Goal: Information Seeking & Learning: Learn about a topic

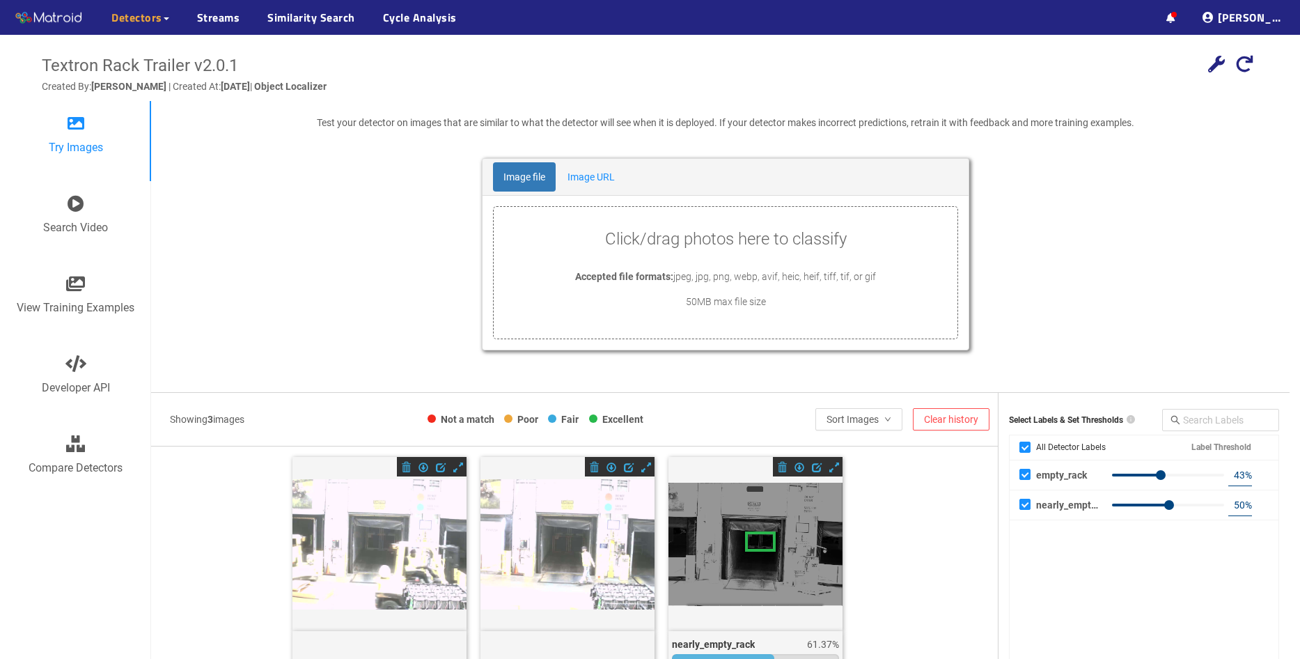
scroll to position [101, 0]
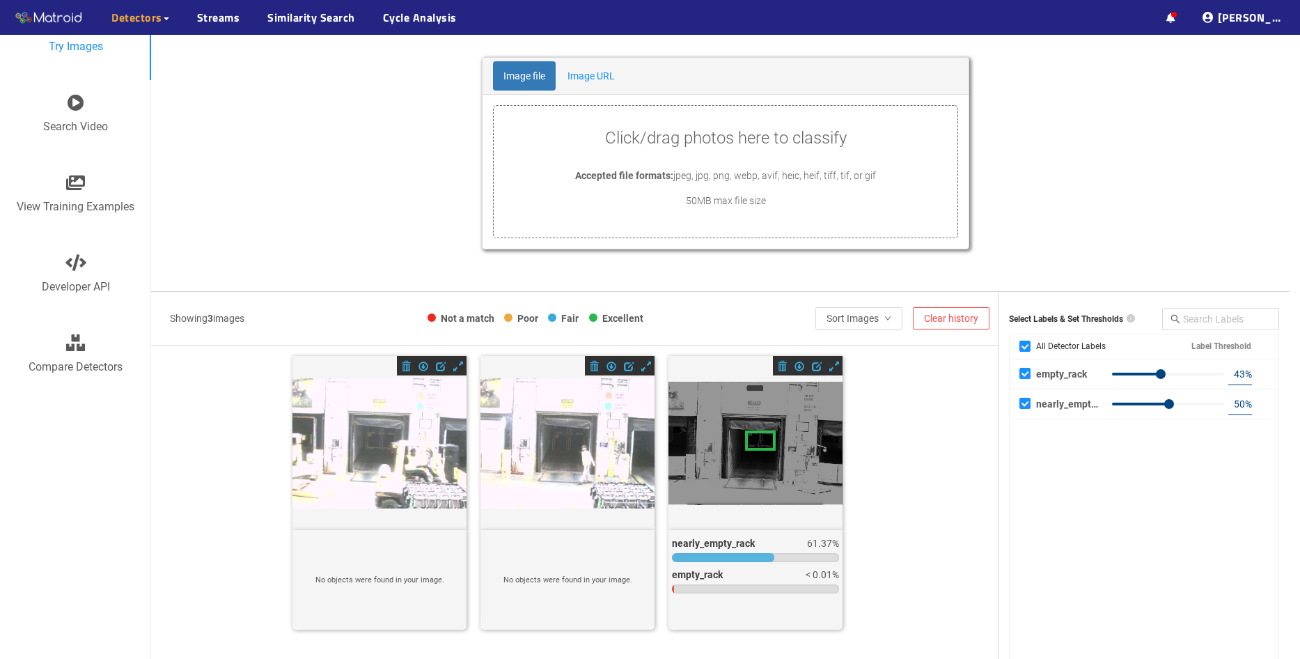
click at [419, 153] on div "Image file Image URL Click/drag photos here to classify Accepted file formats: …" at bounding box center [725, 167] width 1121 height 221
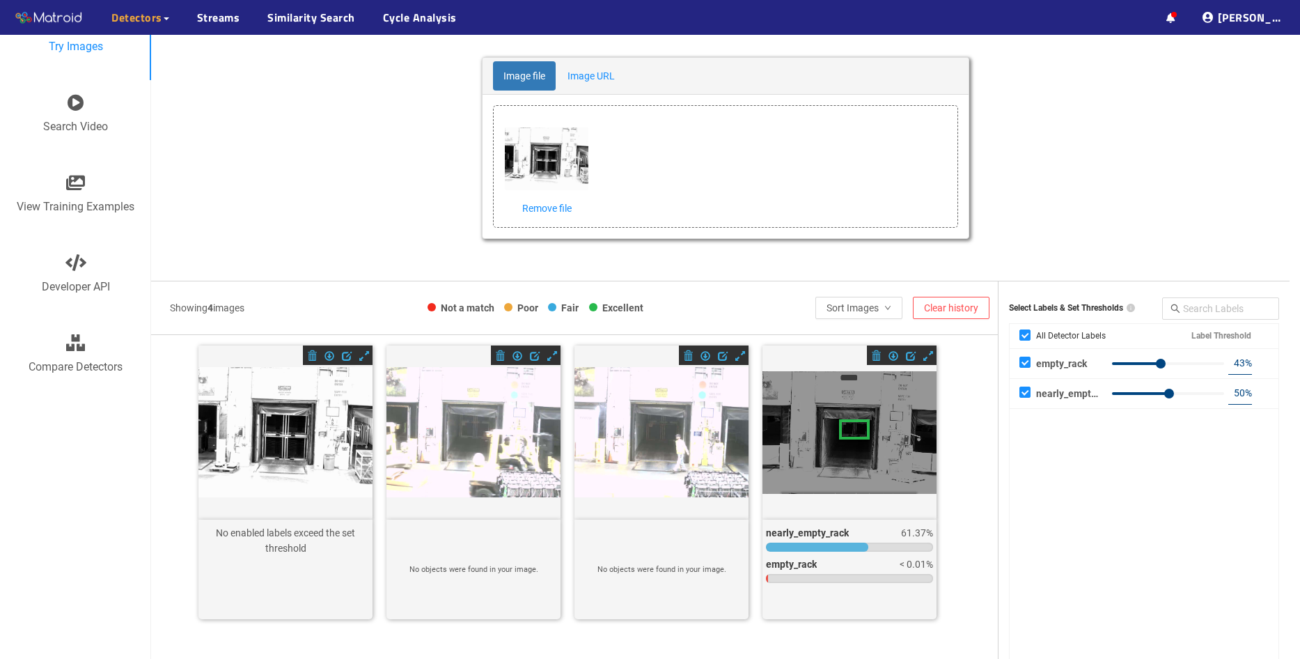
click at [301, 473] on div at bounding box center [285, 432] width 174 height 131
click at [345, 354] on span "button" at bounding box center [347, 356] width 10 height 10
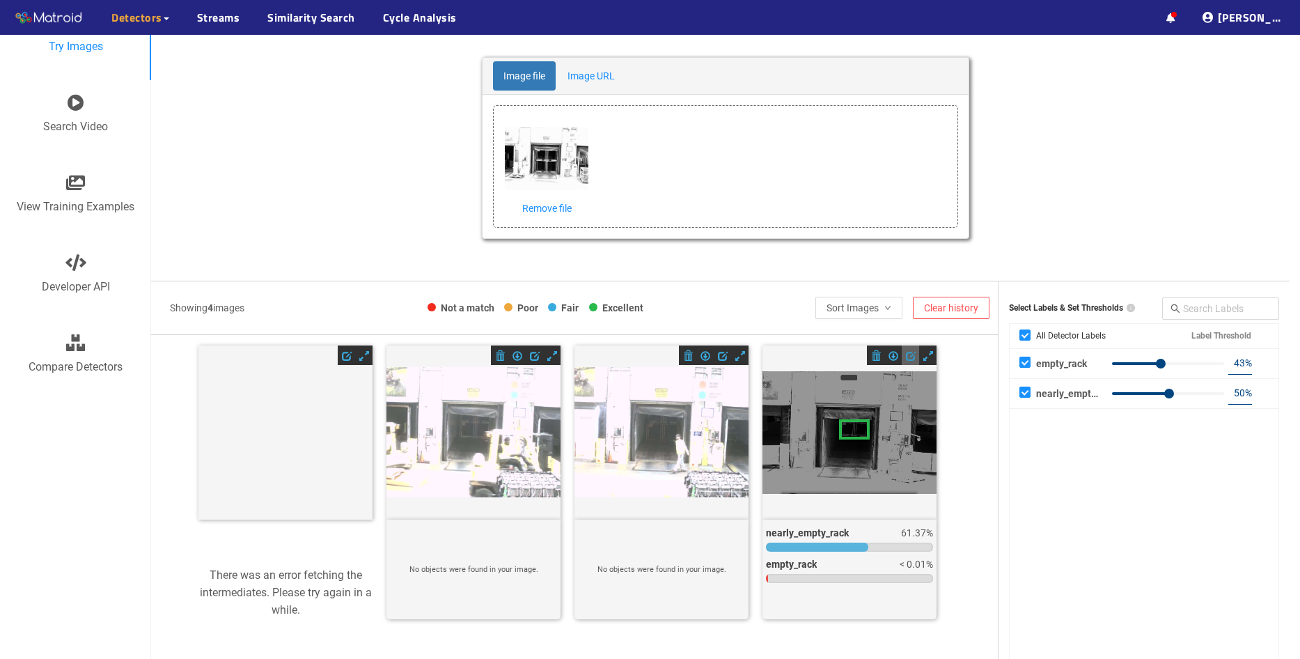
click at [906, 356] on span "button" at bounding box center [911, 356] width 10 height 10
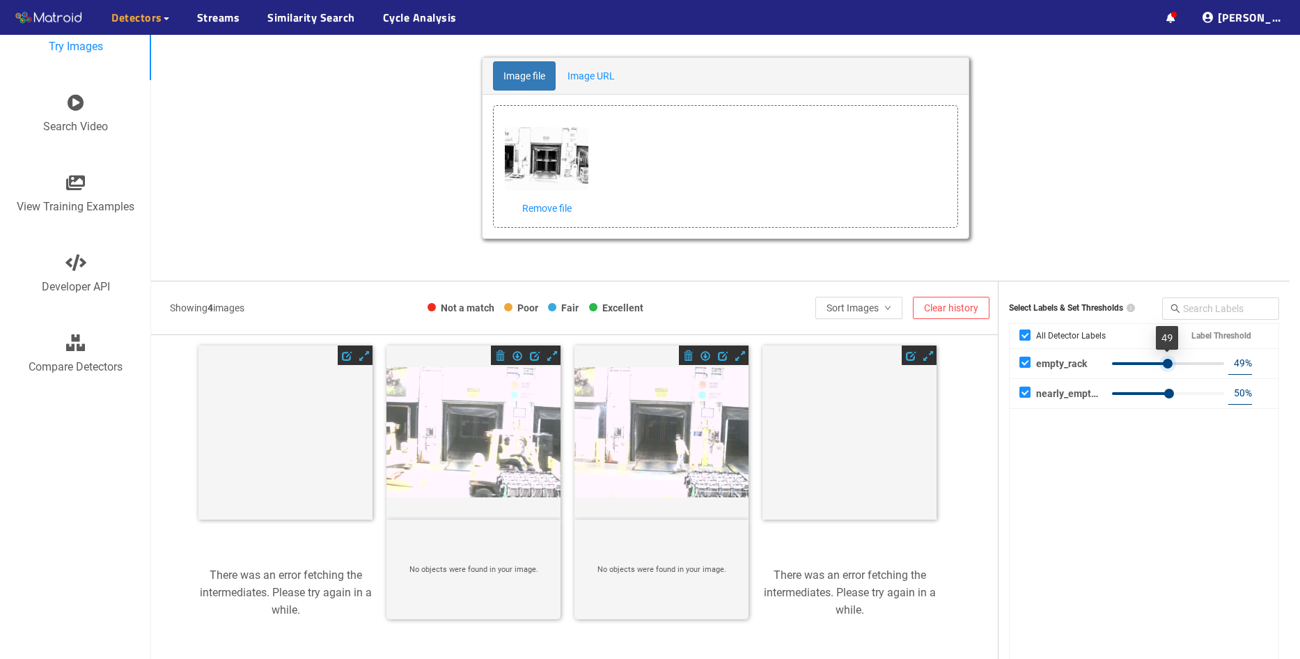
type input "50"
drag, startPoint x: 1161, startPoint y: 361, endPoint x: 1168, endPoint y: 361, distance: 7.7
click at [1168, 361] on div at bounding box center [1169, 364] width 10 height 10
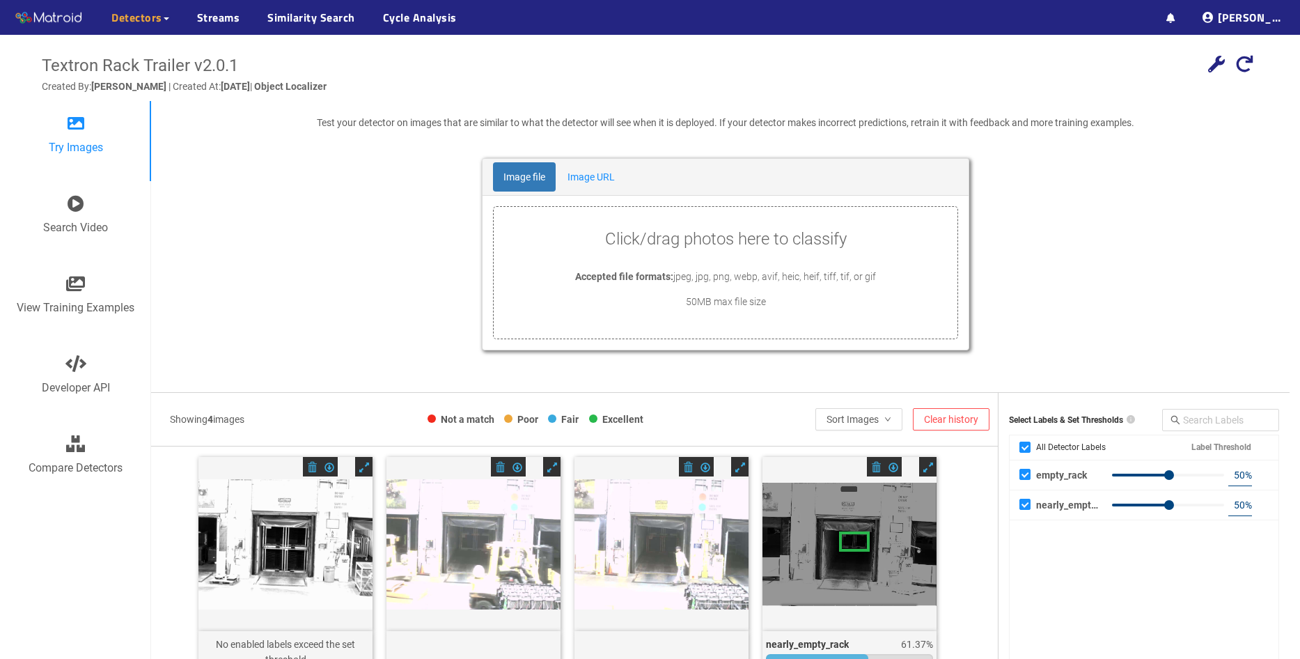
scroll to position [101, 0]
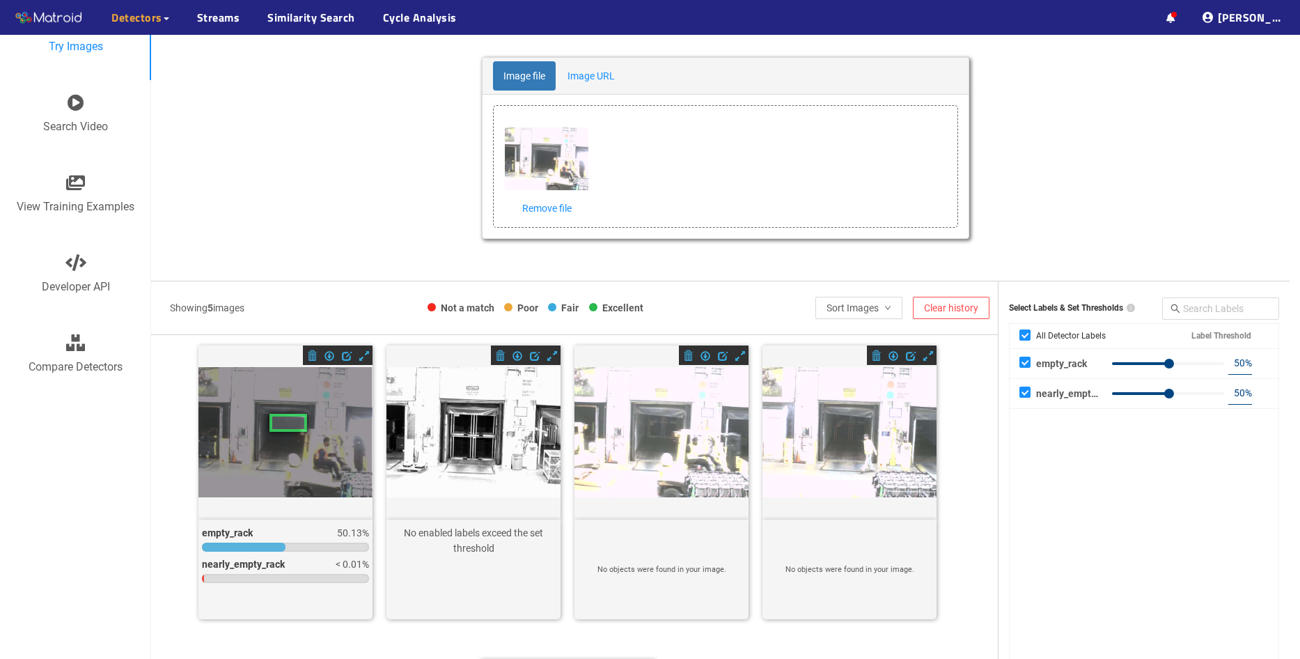
click at [531, 485] on div at bounding box center [473, 432] width 174 height 131
click at [498, 357] on span at bounding box center [500, 356] width 10 height 10
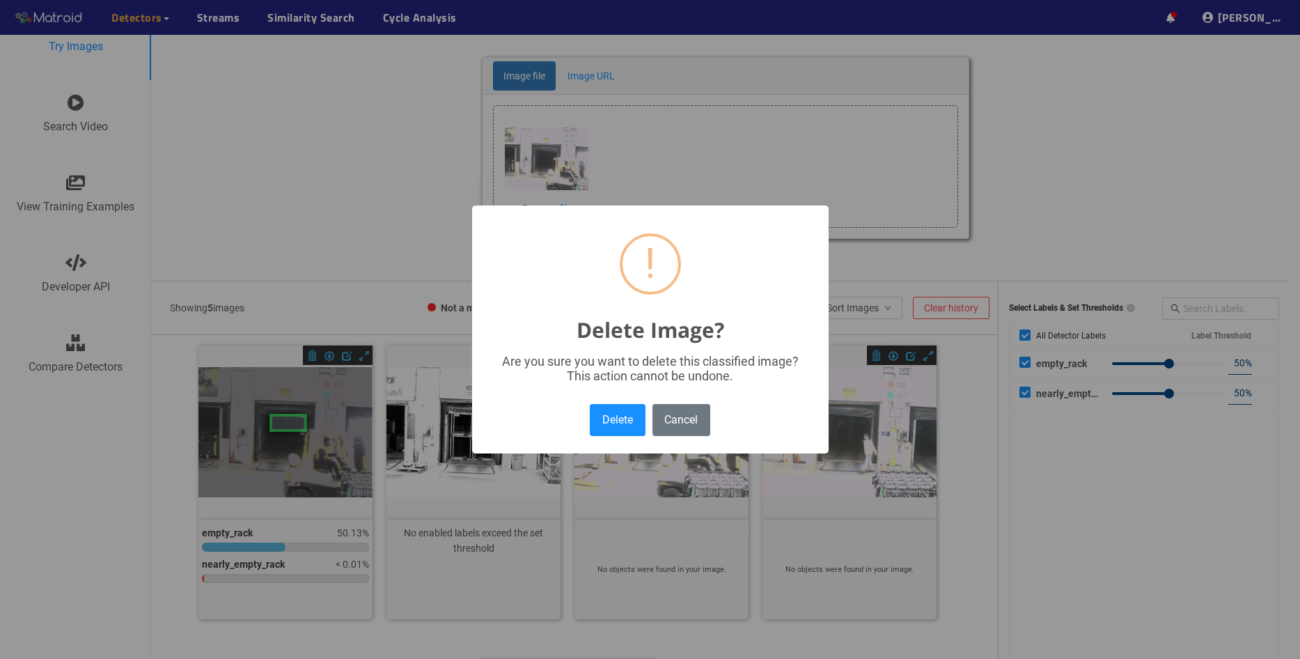
click at [615, 414] on button "Delete" at bounding box center [617, 419] width 55 height 31
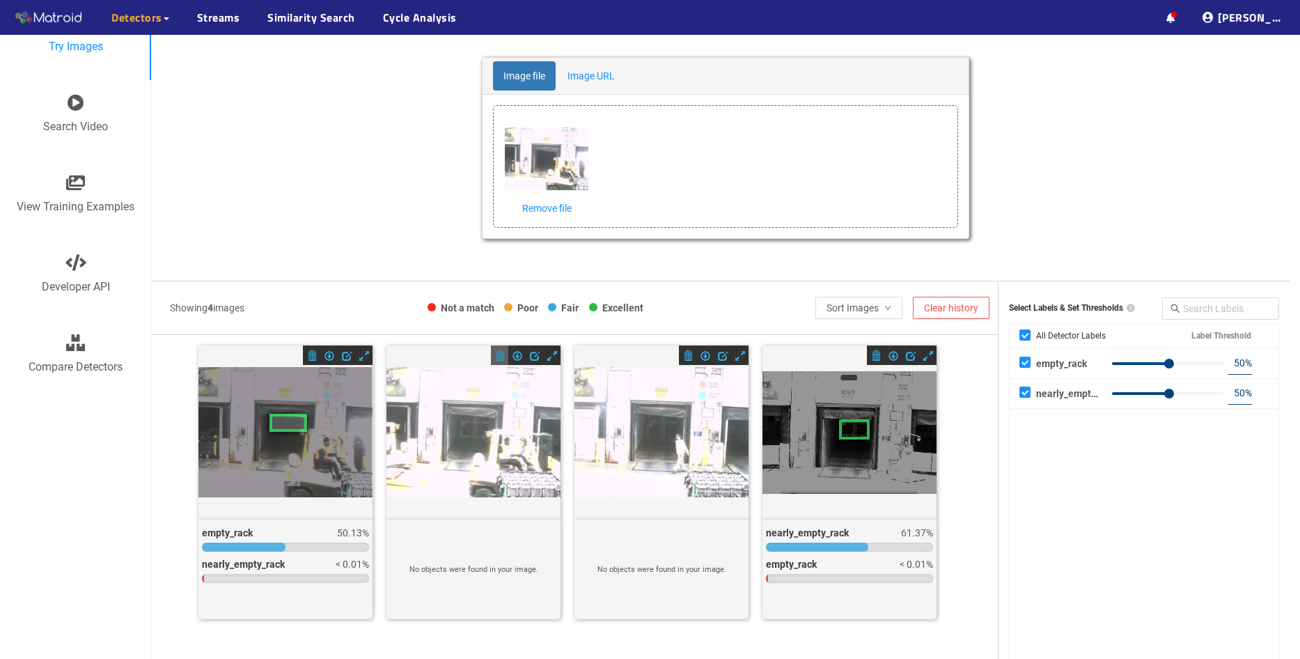
click at [503, 359] on div at bounding box center [499, 354] width 17 height 19
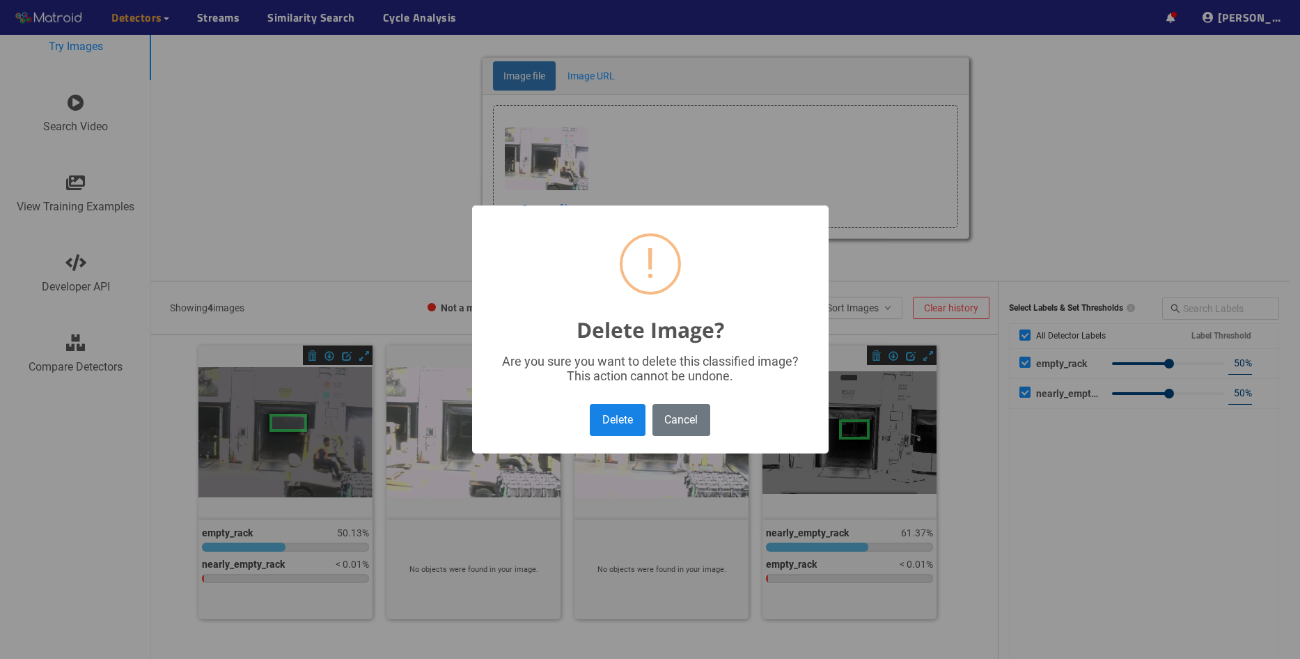
click at [599, 429] on button "Delete" at bounding box center [617, 419] width 55 height 31
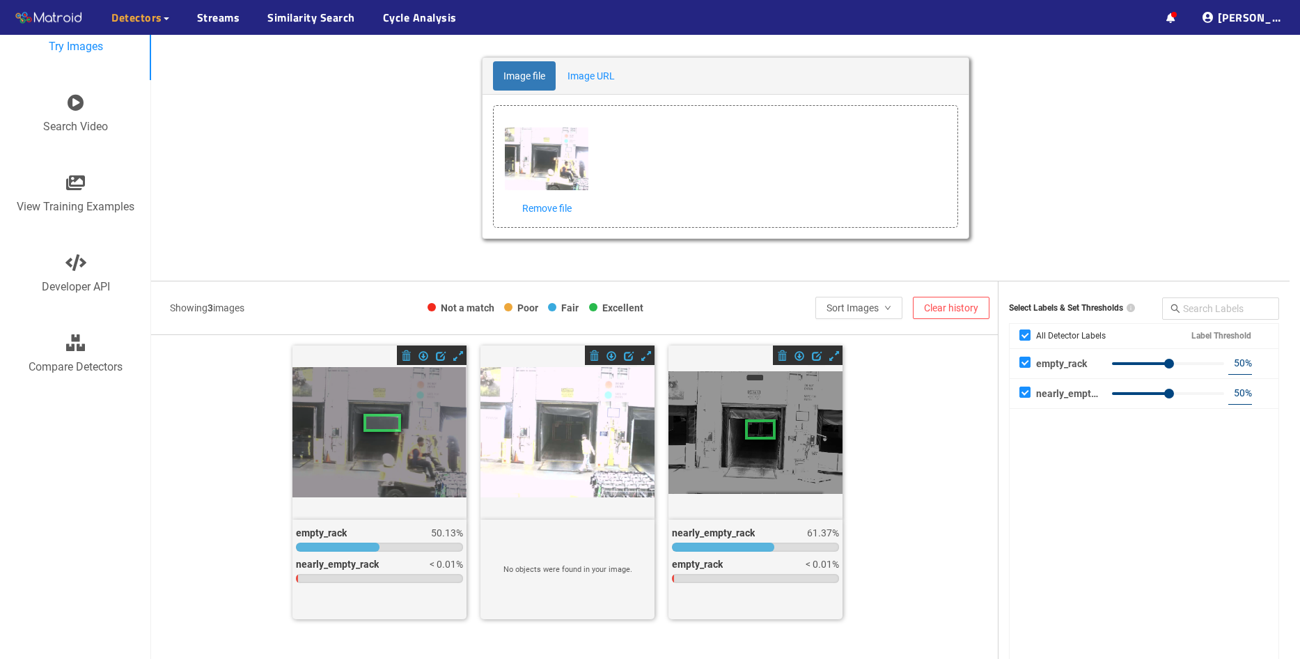
click at [416, 440] on icon at bounding box center [379, 432] width 174 height 131
drag, startPoint x: 416, startPoint y: 440, endPoint x: 388, endPoint y: 464, distance: 36.0
click at [388, 464] on icon at bounding box center [379, 432] width 174 height 131
click at [457, 356] on span at bounding box center [458, 356] width 10 height 10
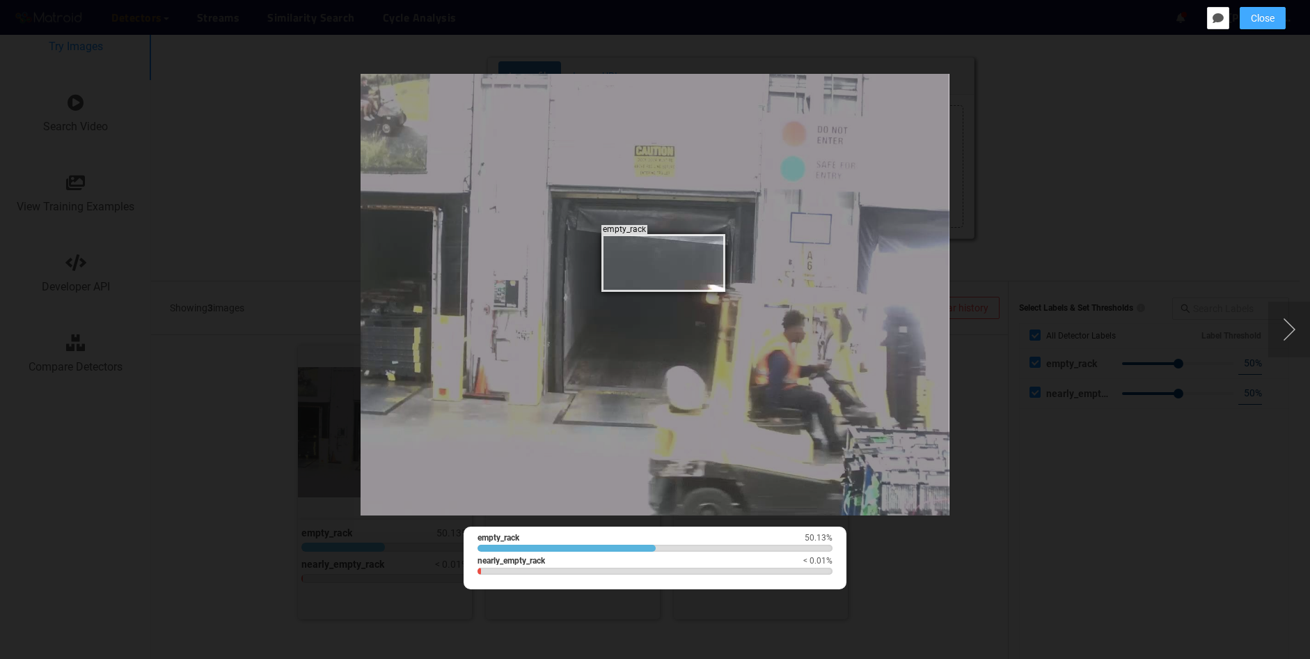
click at [1260, 21] on span "Close" at bounding box center [1263, 17] width 24 height 15
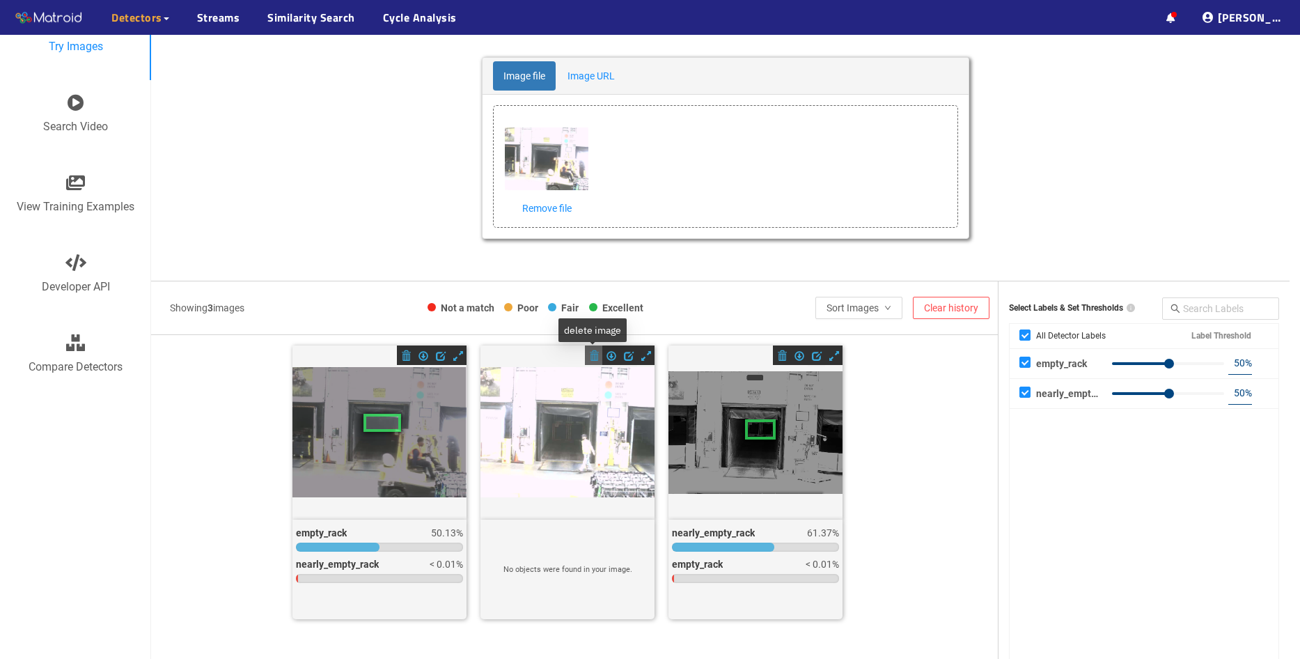
click at [592, 359] on span at bounding box center [594, 356] width 10 height 10
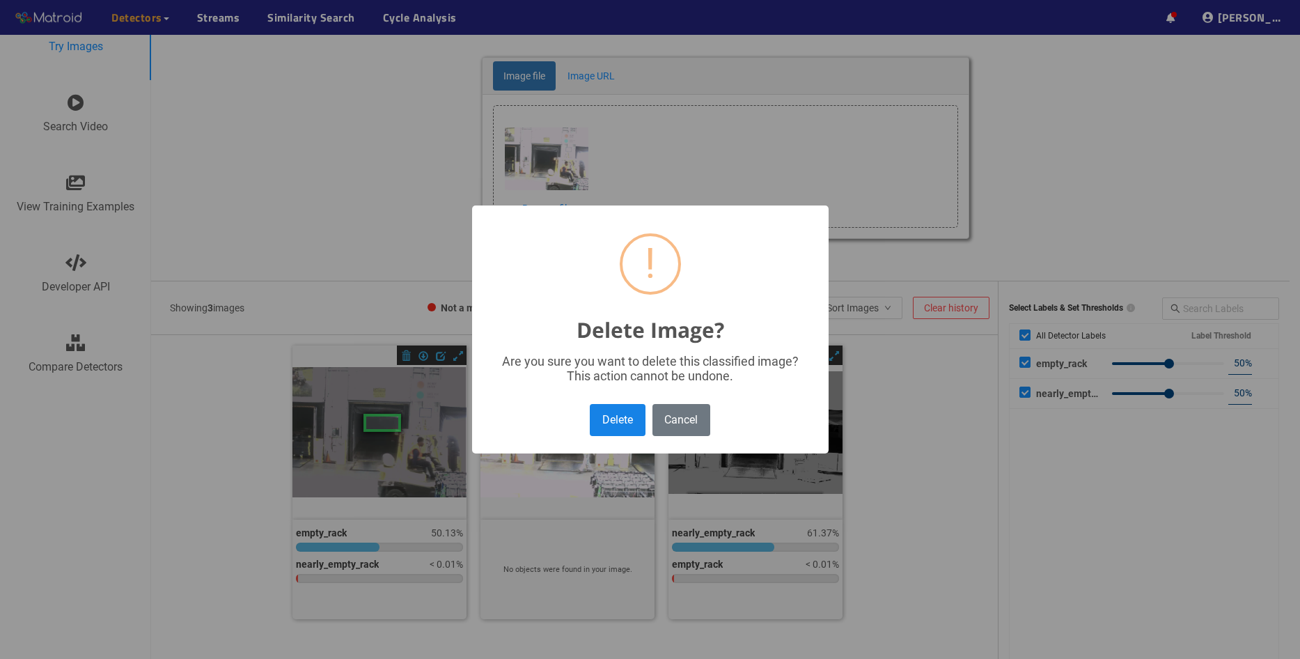
click at [615, 418] on button "Delete" at bounding box center [617, 419] width 55 height 31
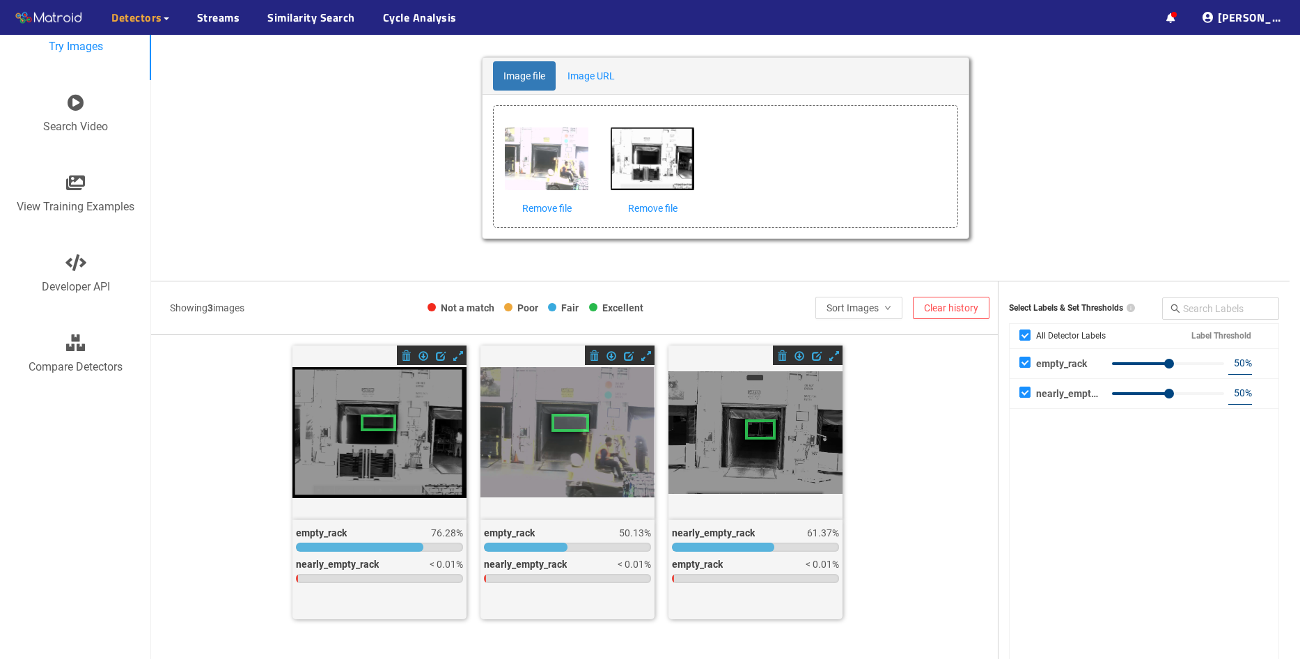
click at [370, 434] on icon at bounding box center [379, 432] width 174 height 131
drag, startPoint x: 370, startPoint y: 434, endPoint x: 381, endPoint y: 487, distance: 54.1
click at [381, 487] on icon at bounding box center [379, 432] width 174 height 131
click at [389, 595] on div "empty_rack 76.28% nearly_empty_rack < 0.01%" at bounding box center [379, 569] width 174 height 100
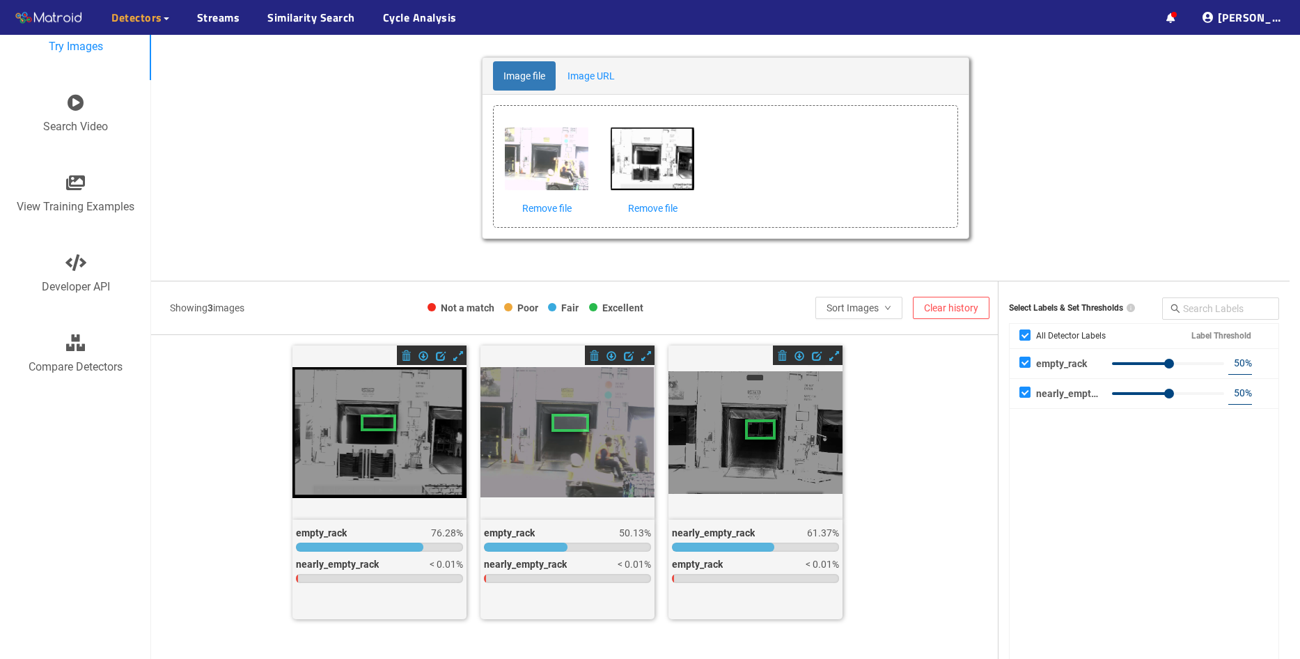
click at [389, 595] on div "empty_rack 76.28% nearly_empty_rack < 0.01%" at bounding box center [379, 569] width 174 height 100
click at [553, 453] on icon at bounding box center [567, 432] width 174 height 131
click at [390, 470] on icon at bounding box center [379, 432] width 174 height 131
click at [647, 207] on link "Remove file" at bounding box center [653, 207] width 84 height 15
click at [549, 212] on link "Remove file" at bounding box center [547, 207] width 84 height 15
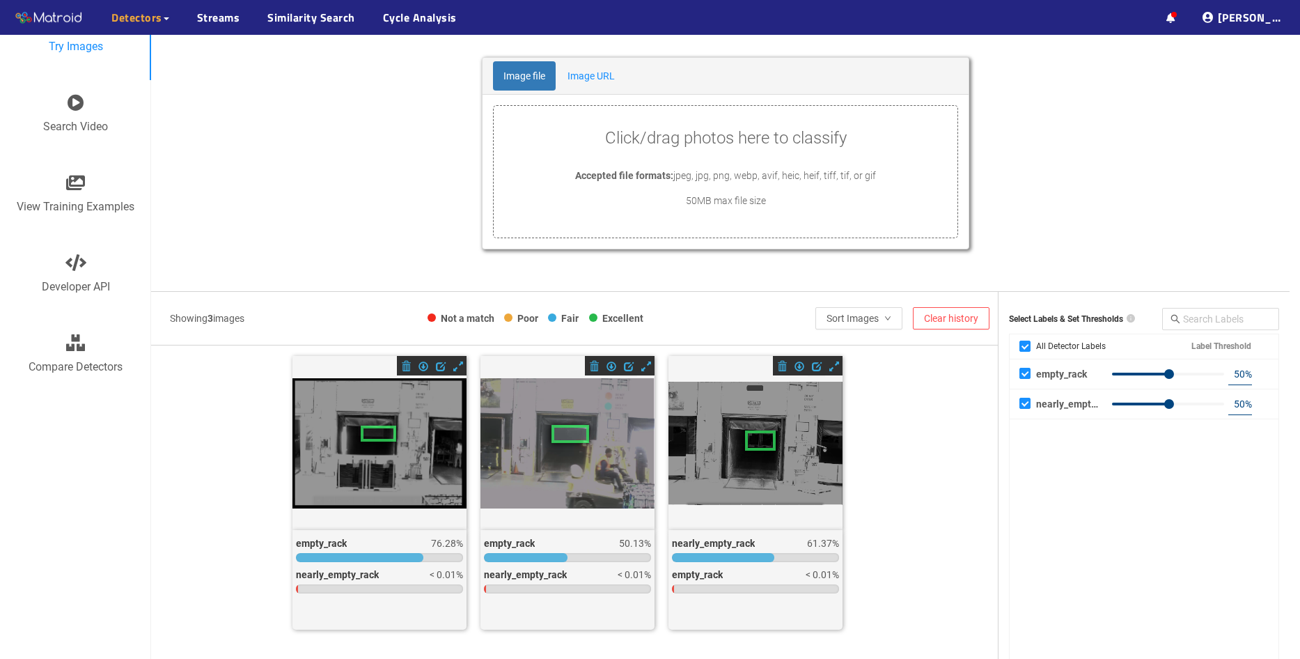
click at [147, 528] on div "Try Images Search Video View Training Examples Developer API Compare Detectors" at bounding box center [75, 355] width 151 height 711
drag, startPoint x: 147, startPoint y: 528, endPoint x: 147, endPoint y: 512, distance: 15.3
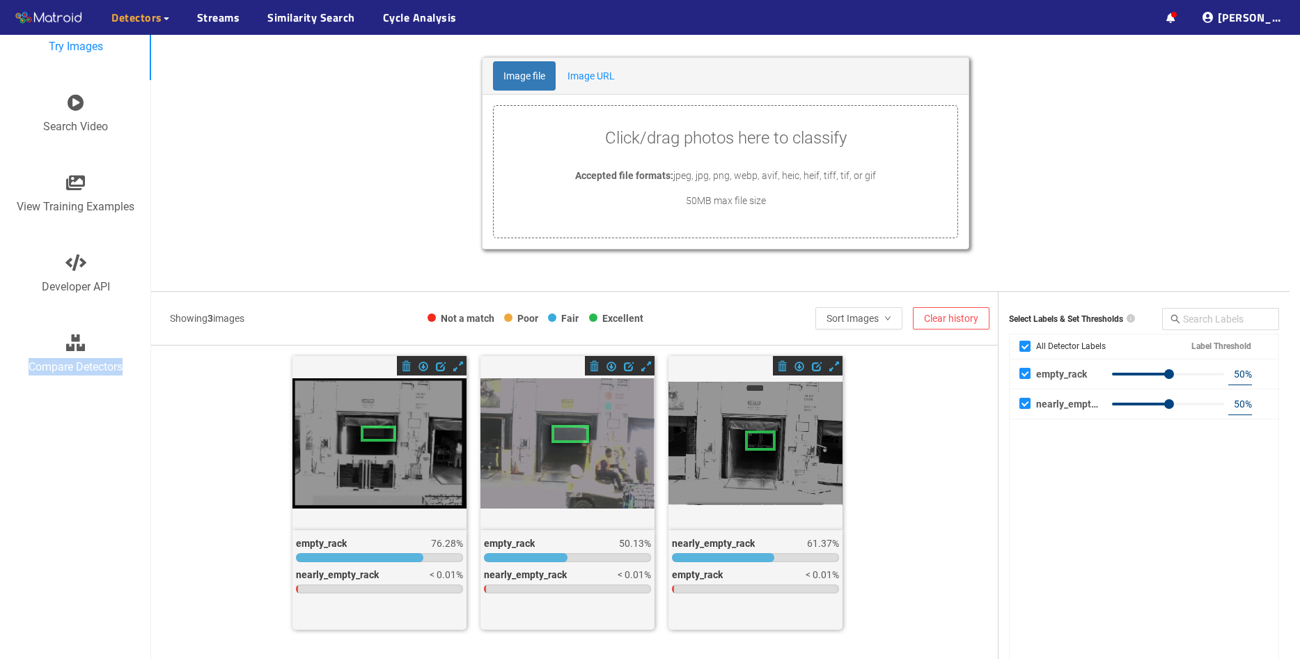
click at [147, 512] on div "Try Images Search Video View Training Examples Developer API Compare Detectors" at bounding box center [75, 355] width 151 height 711
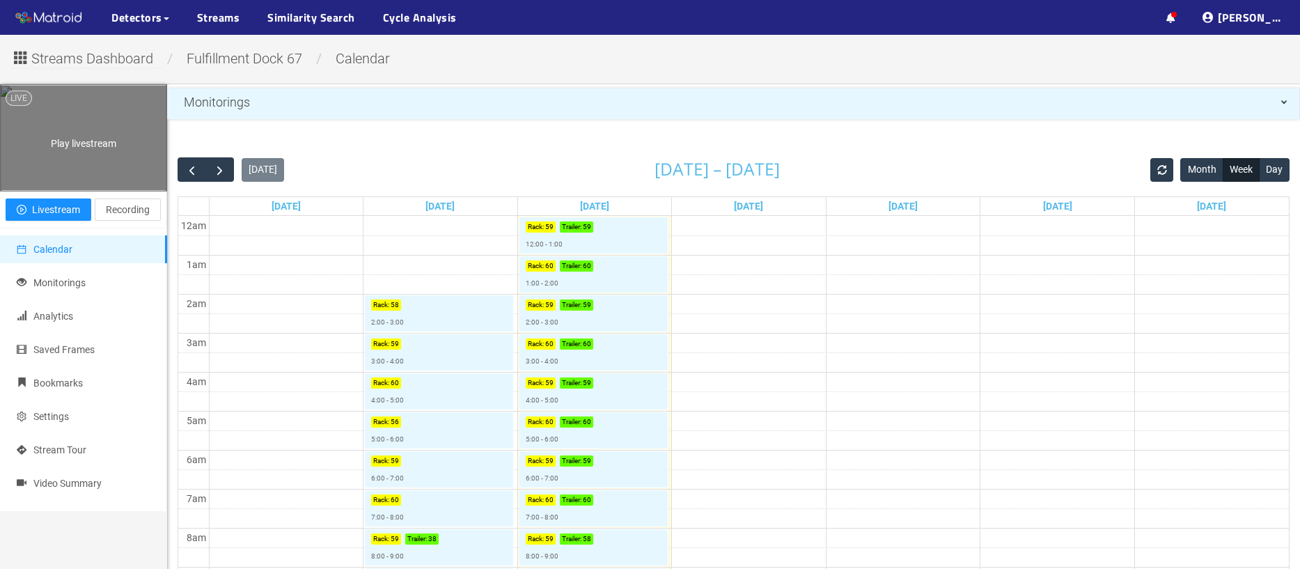
click at [84, 176] on div "Play livestream" at bounding box center [84, 138] width 166 height 104
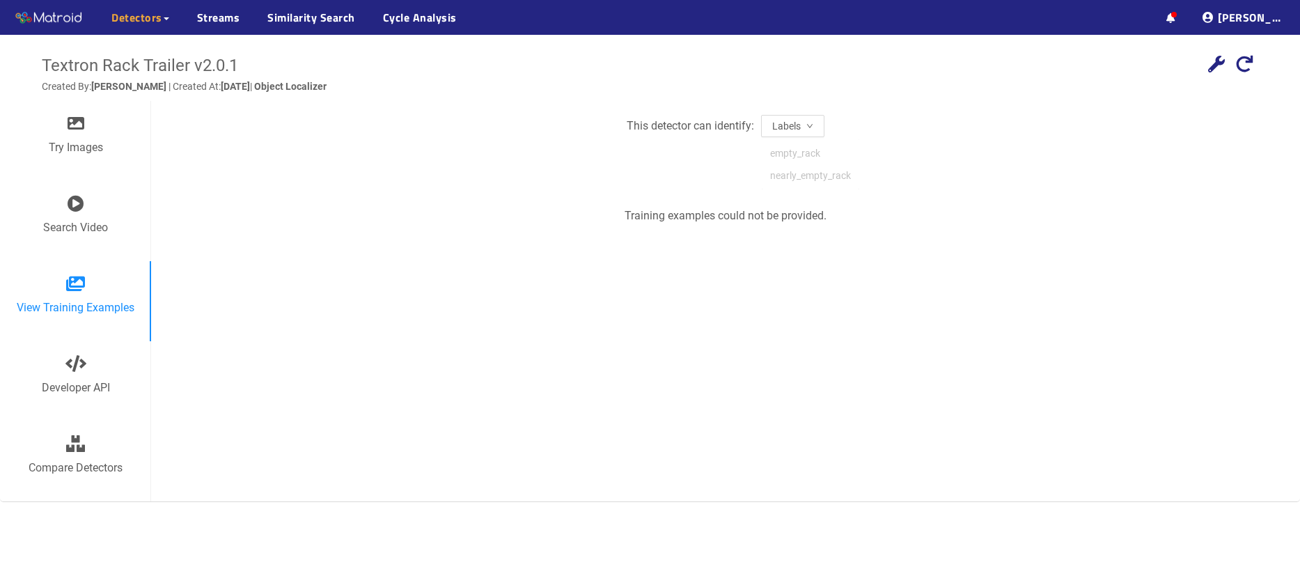
scroll to position [5, 0]
click at [140, 10] on span "Detectors" at bounding box center [136, 17] width 51 height 17
click at [228, 20] on link "Streams" at bounding box center [218, 17] width 43 height 17
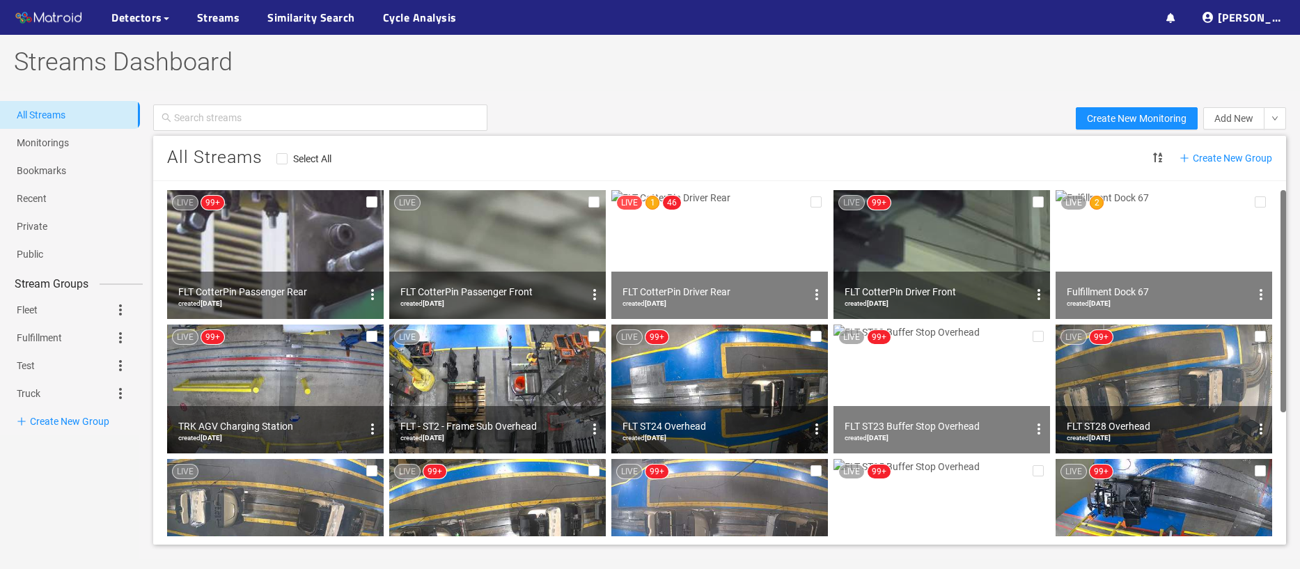
click at [1177, 221] on img at bounding box center [1163, 254] width 217 height 129
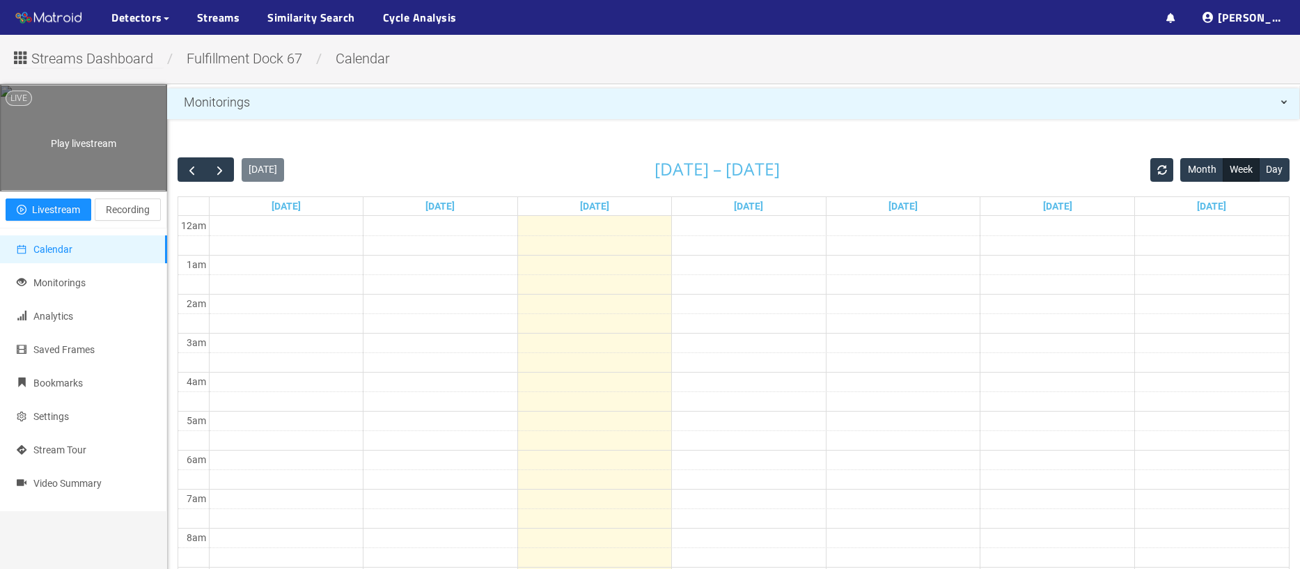
click at [66, 157] on div "Play livestream" at bounding box center [84, 138] width 166 height 104
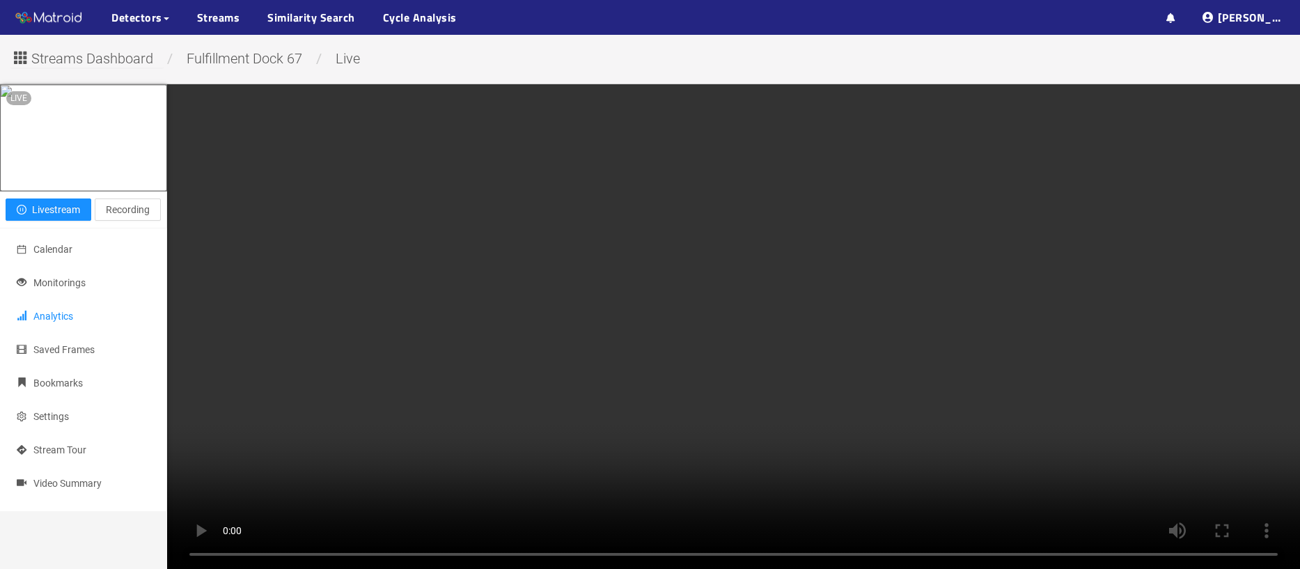
click at [58, 322] on span "Analytics" at bounding box center [53, 315] width 40 height 11
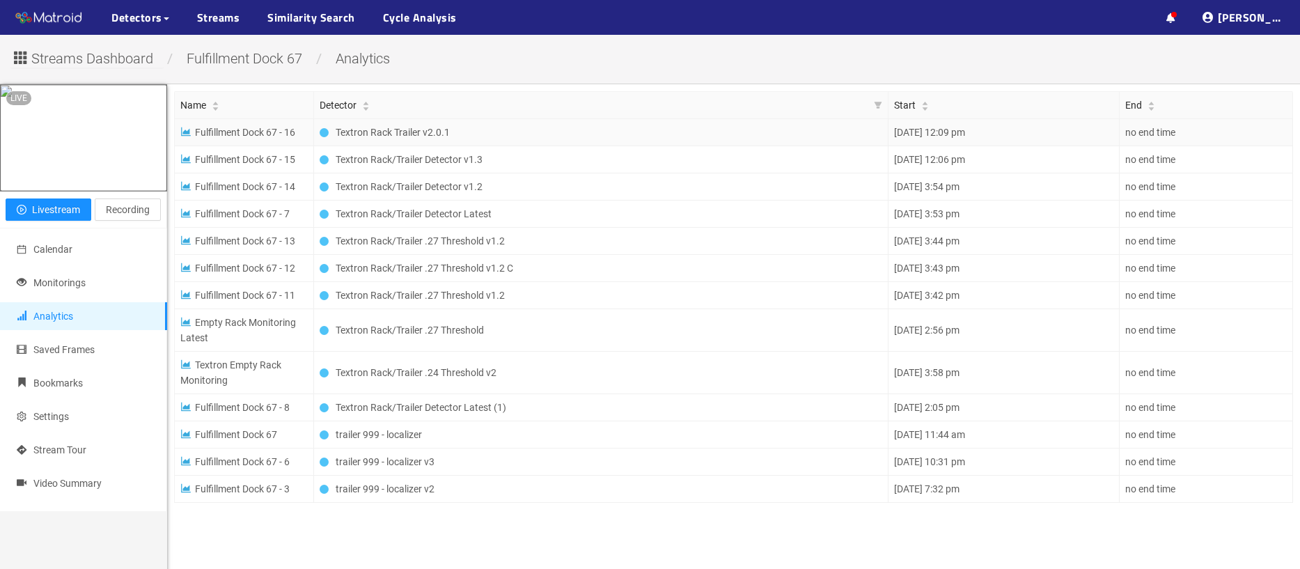
click at [429, 136] on span "Textron Rack Trailer v2.0.1" at bounding box center [393, 132] width 114 height 15
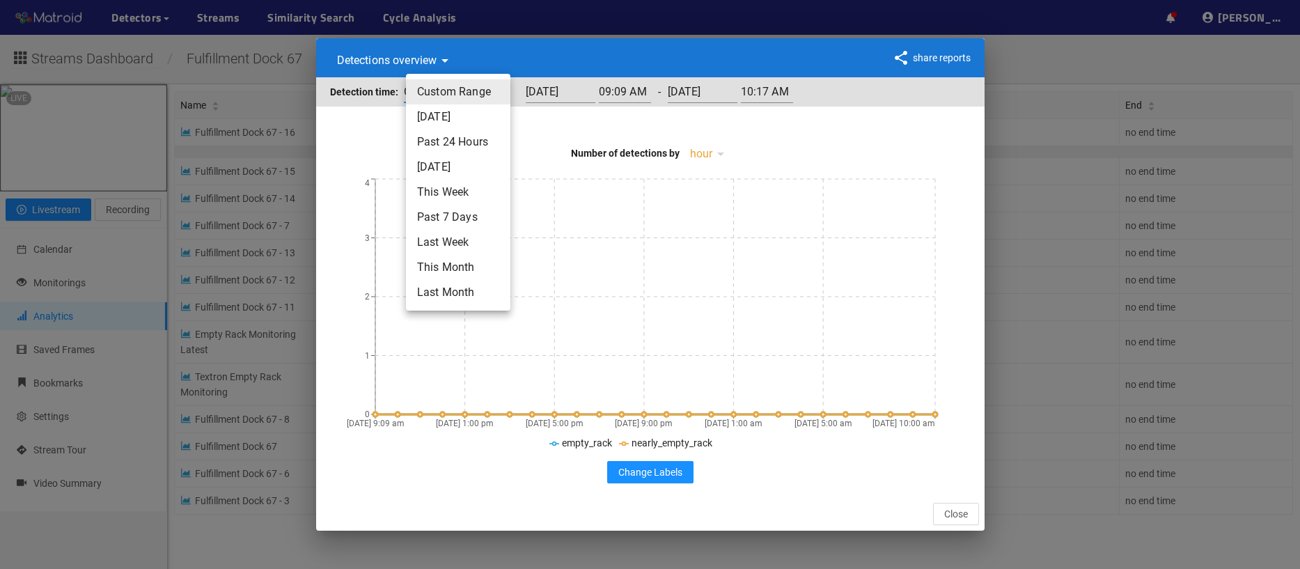
click at [470, 93] on body "··· Detectors ··· Streams ··· Similarity Search ··· Cycle Analysis ··· ··· ··· …" at bounding box center [650, 284] width 1300 height 569
click at [462, 215] on li "Past 7 Days" at bounding box center [458, 217] width 104 height 25
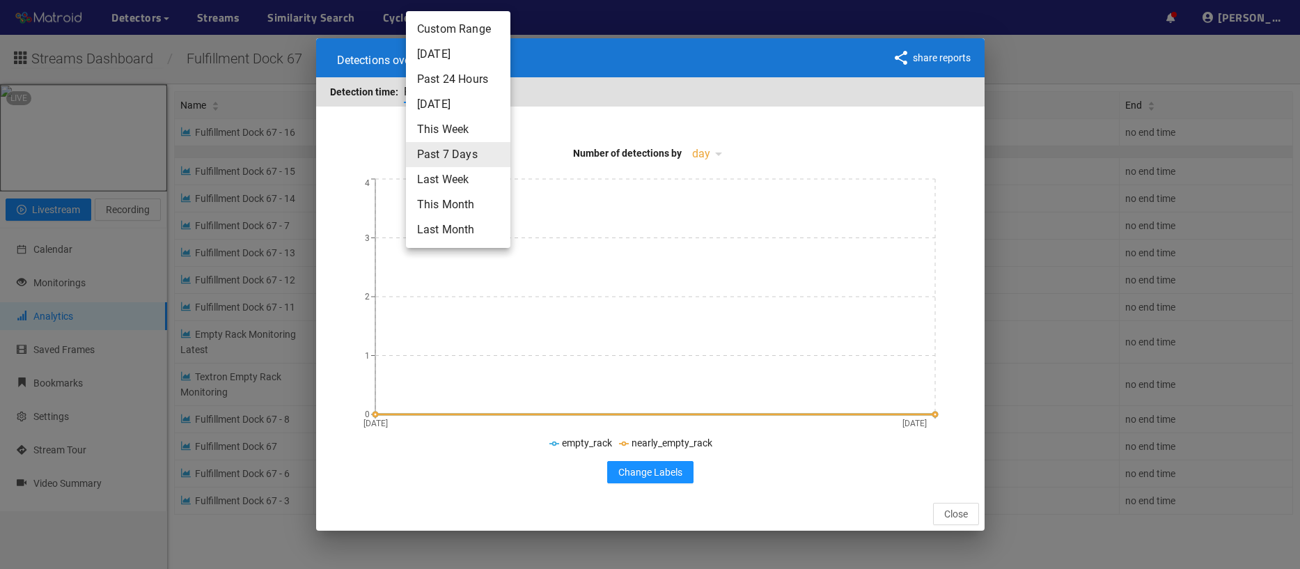
click at [462, 99] on body "··· Detectors ··· Streams ··· Similarity Search ··· Cycle Analysis ··· ··· ··· …" at bounding box center [650, 284] width 1300 height 569
click at [457, 233] on li "Last Month" at bounding box center [458, 229] width 104 height 25
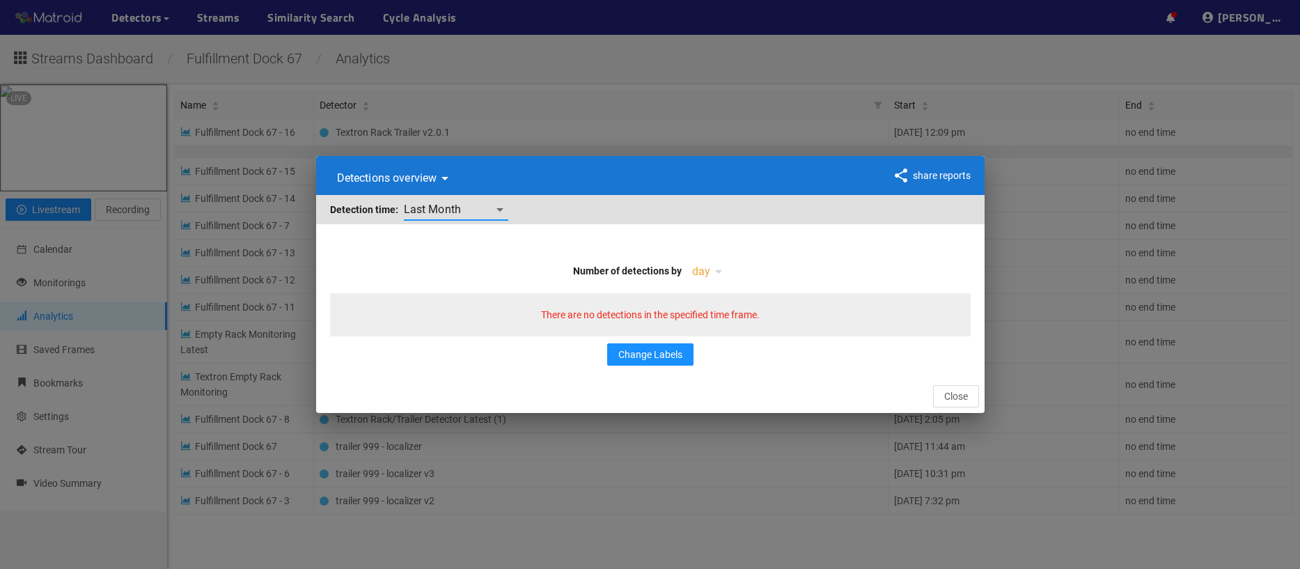
click at [450, 207] on body "··· Detectors ··· Streams ··· Similarity Search ··· Cycle Analysis ··· ··· ··· …" at bounding box center [650, 284] width 1300 height 569
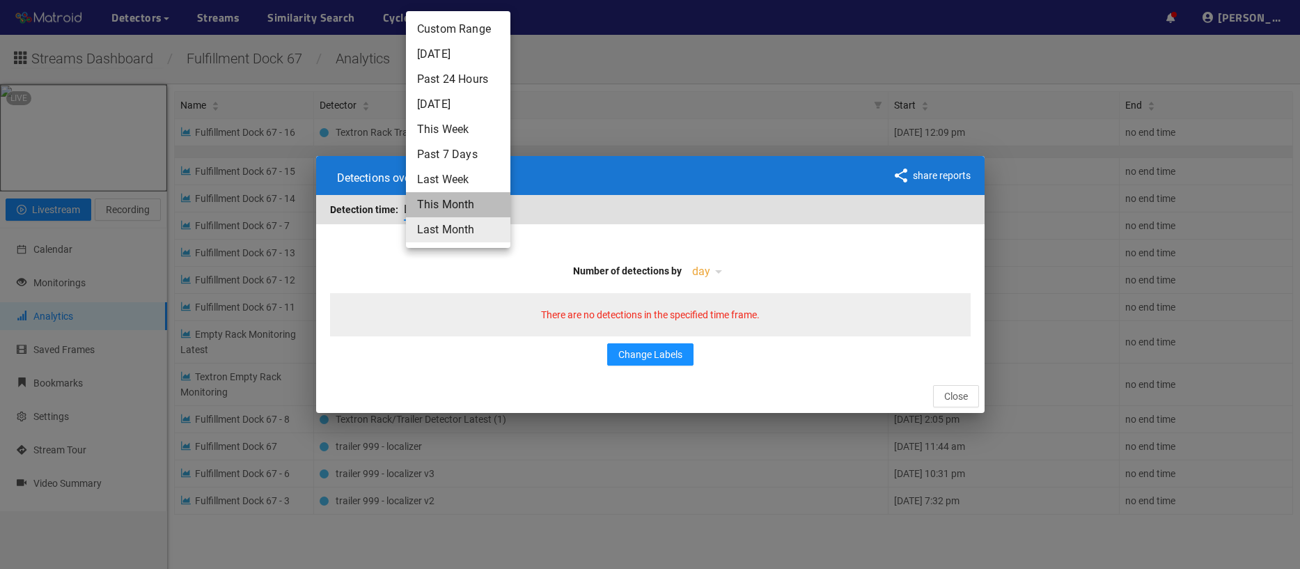
click at [459, 200] on li "This Month" at bounding box center [458, 204] width 104 height 25
type input "thisMonth"
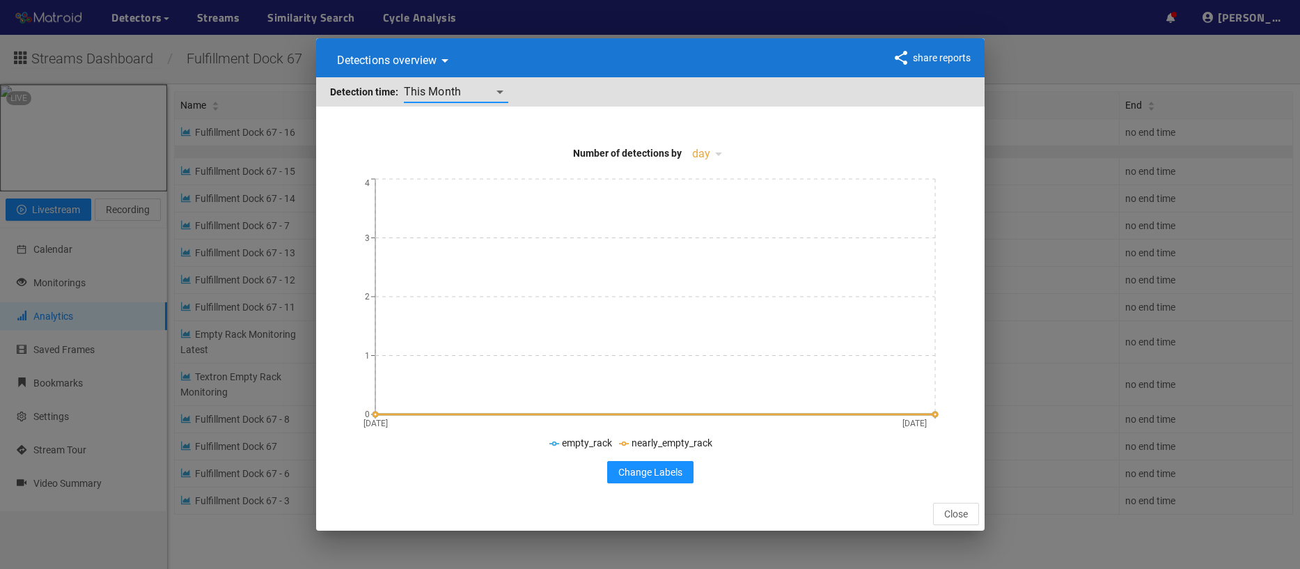
click at [709, 162] on body "··· Detectors ··· Streams ··· Similarity Search ··· Cycle Analysis ··· ··· ··· …" at bounding box center [650, 284] width 1300 height 569
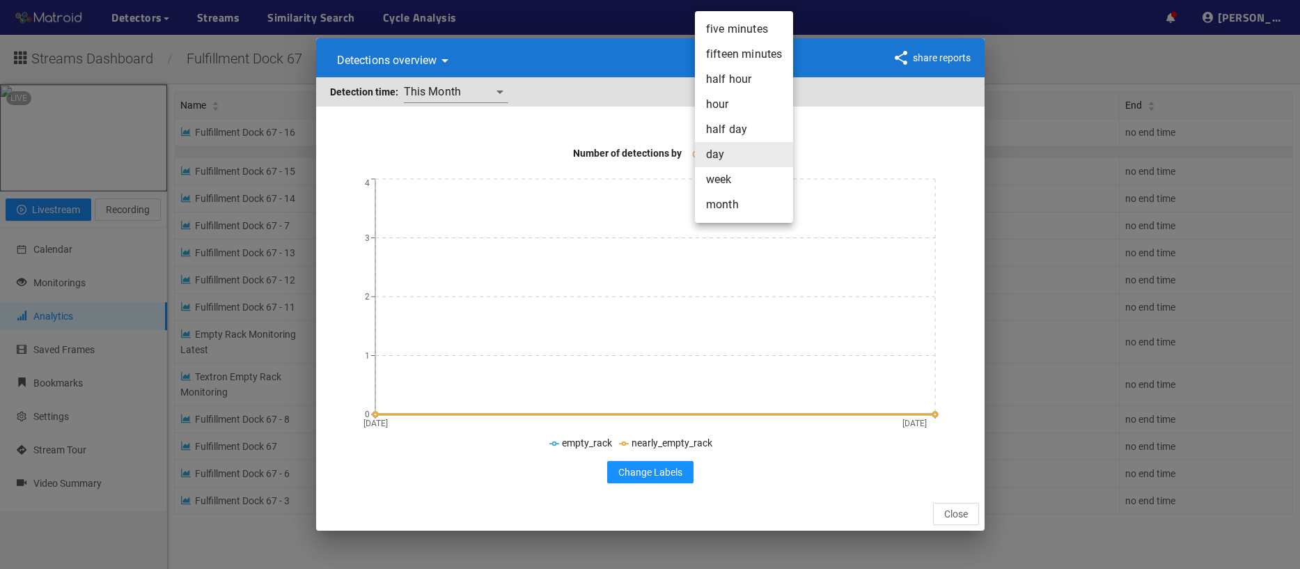
click at [723, 207] on li "month" at bounding box center [744, 204] width 98 height 25
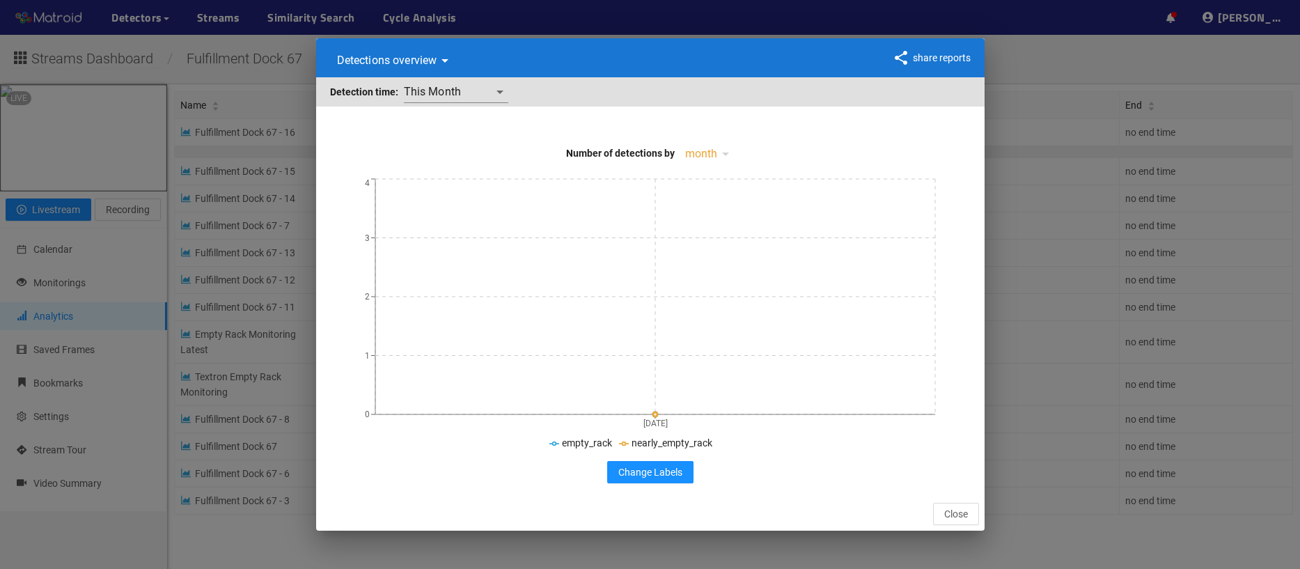
click at [592, 16] on div "Detections overview detectionsByTime share reports Detection time: This Month t…" at bounding box center [650, 284] width 1300 height 569
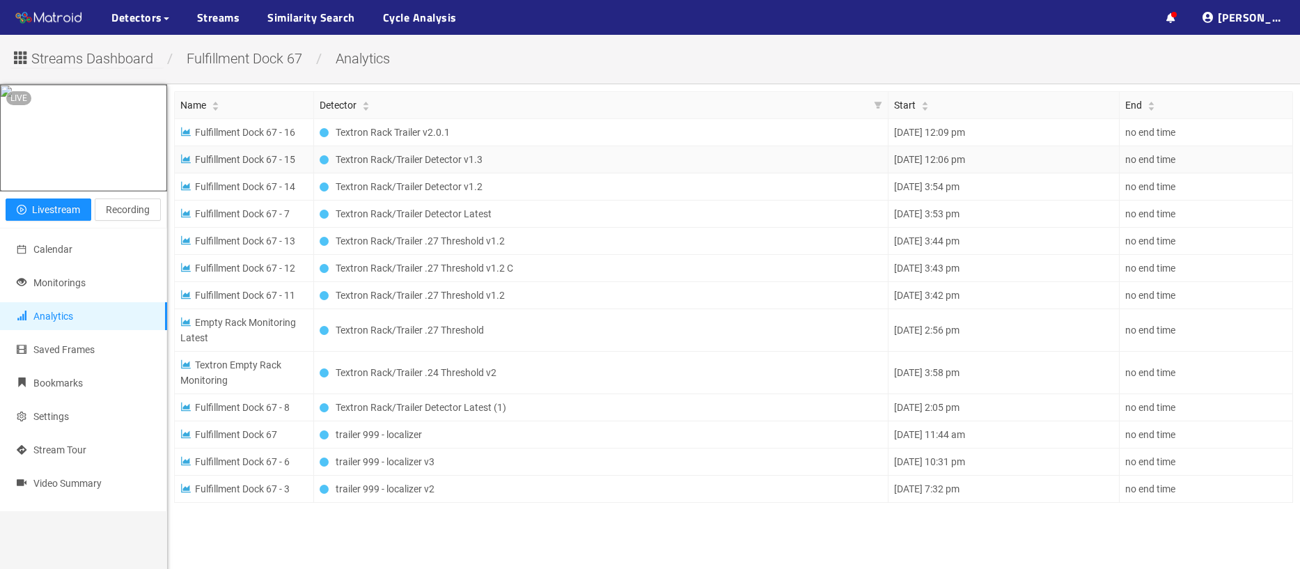
click at [228, 157] on span "Fulfillment Dock 67 - 15" at bounding box center [237, 159] width 115 height 11
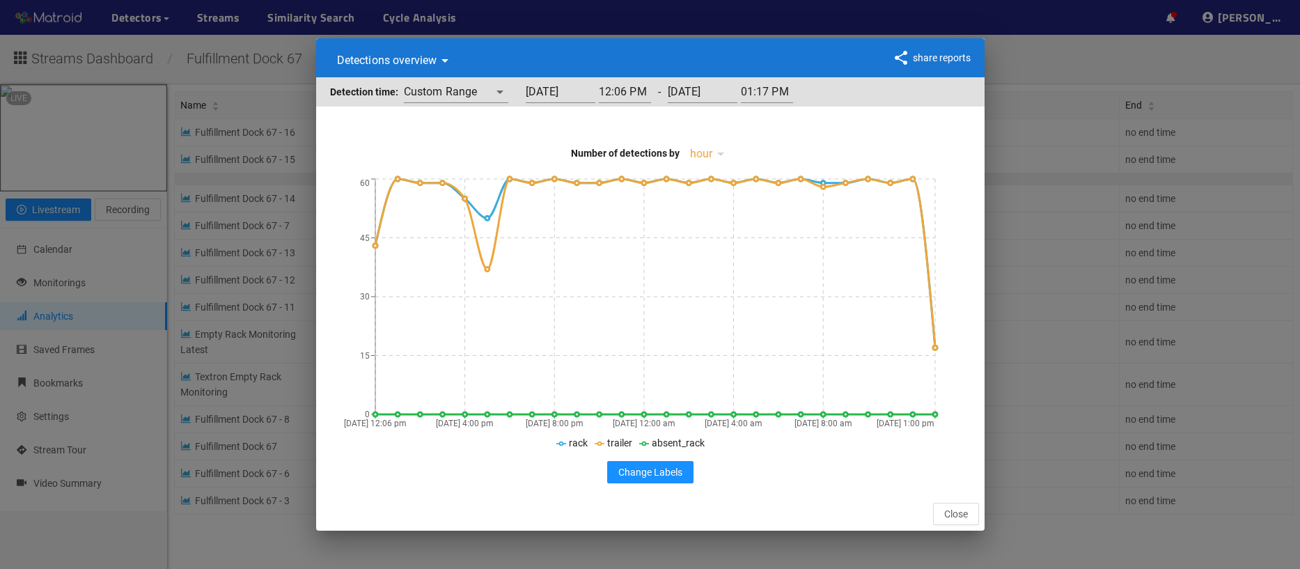
click at [501, 93] on body "··· Detectors ··· Streams ··· Similarity Search ··· Cycle Analysis ··· ··· ··· …" at bounding box center [650, 284] width 1300 height 569
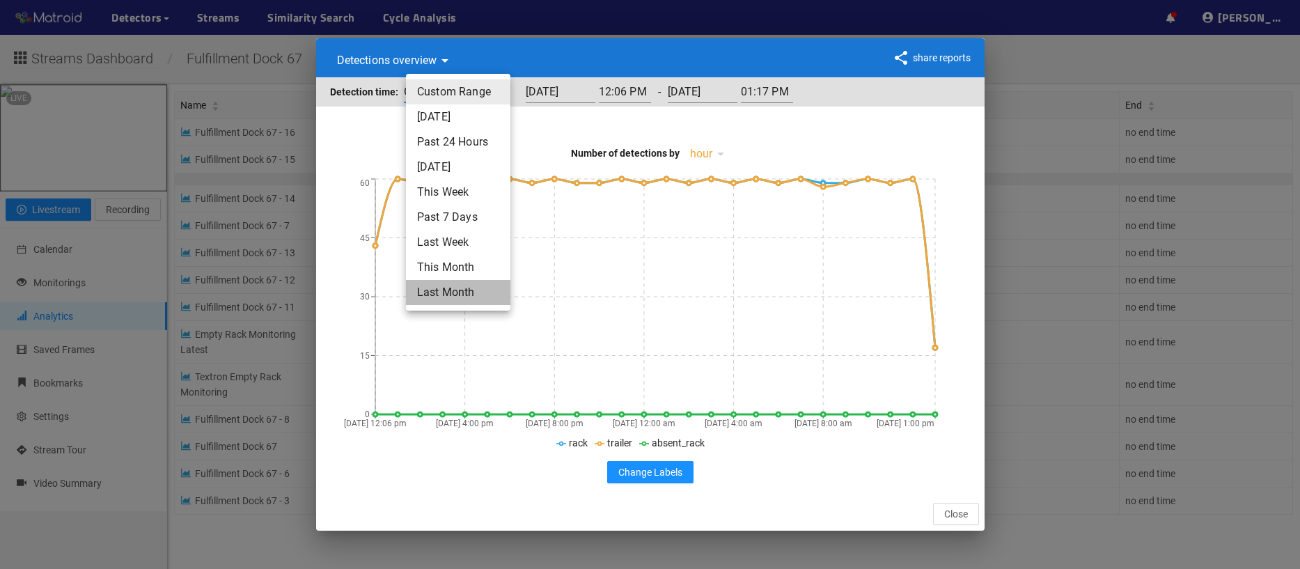
click at [485, 294] on li "Last Month" at bounding box center [458, 292] width 104 height 25
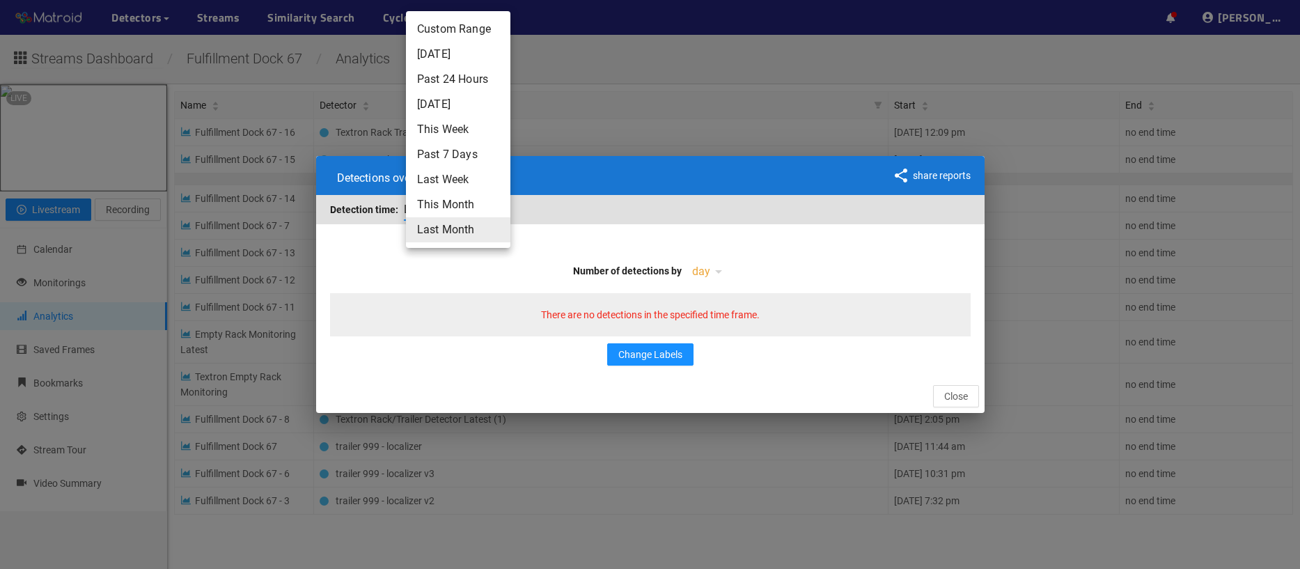
click at [469, 212] on body "··· Detectors ··· Streams ··· Similarity Search ··· Cycle Analysis ··· ··· ··· …" at bounding box center [650, 284] width 1300 height 569
click at [463, 193] on li "This Month" at bounding box center [458, 204] width 104 height 25
type input "thisMonth"
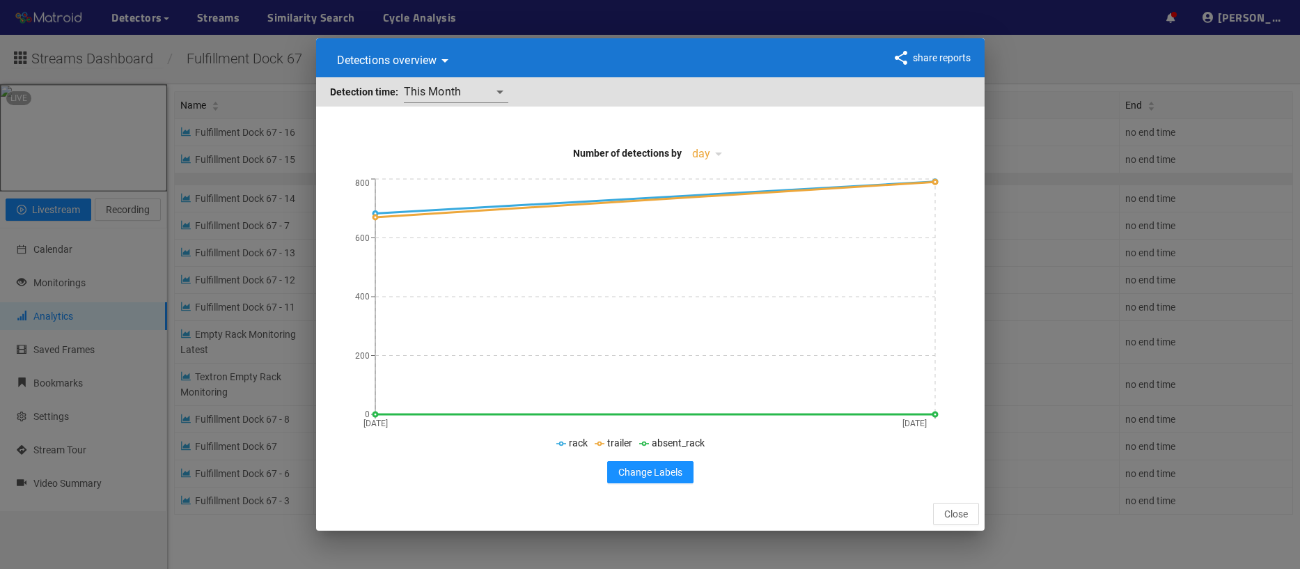
click at [778, 129] on div "Number of detections by day oneDay October 13 October 14 0 200 400 600 800 rack…" at bounding box center [650, 296] width 668 height 357
click at [972, 512] on button "Close" at bounding box center [956, 514] width 46 height 22
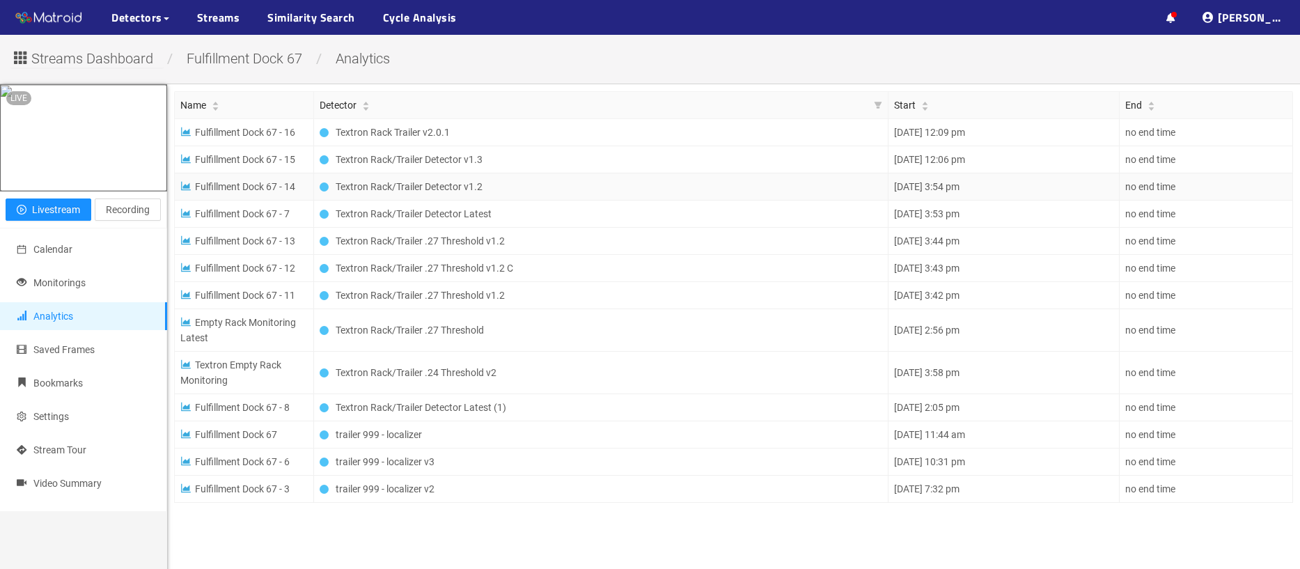
click at [255, 191] on span "Fulfillment Dock 67 - 14" at bounding box center [237, 186] width 115 height 11
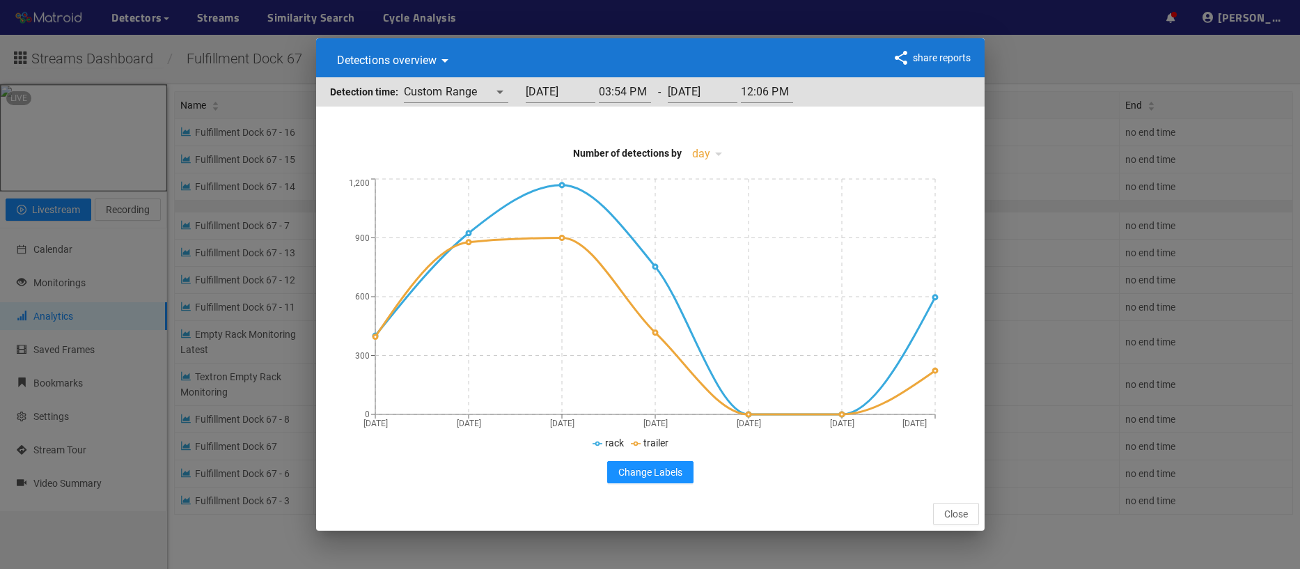
click at [1023, 54] on div "Detections overview detectionsByTime share reports Detection time: Custom Range…" at bounding box center [650, 284] width 1300 height 569
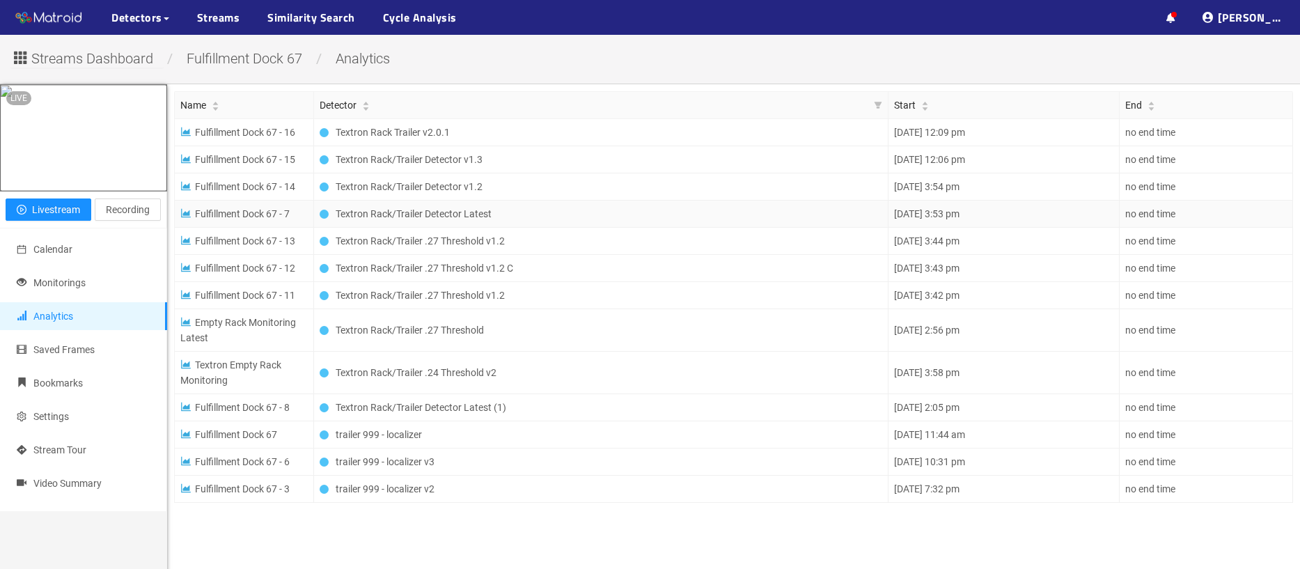
click at [261, 221] on td "Fulfillment Dock 67 - 7" at bounding box center [244, 213] width 139 height 27
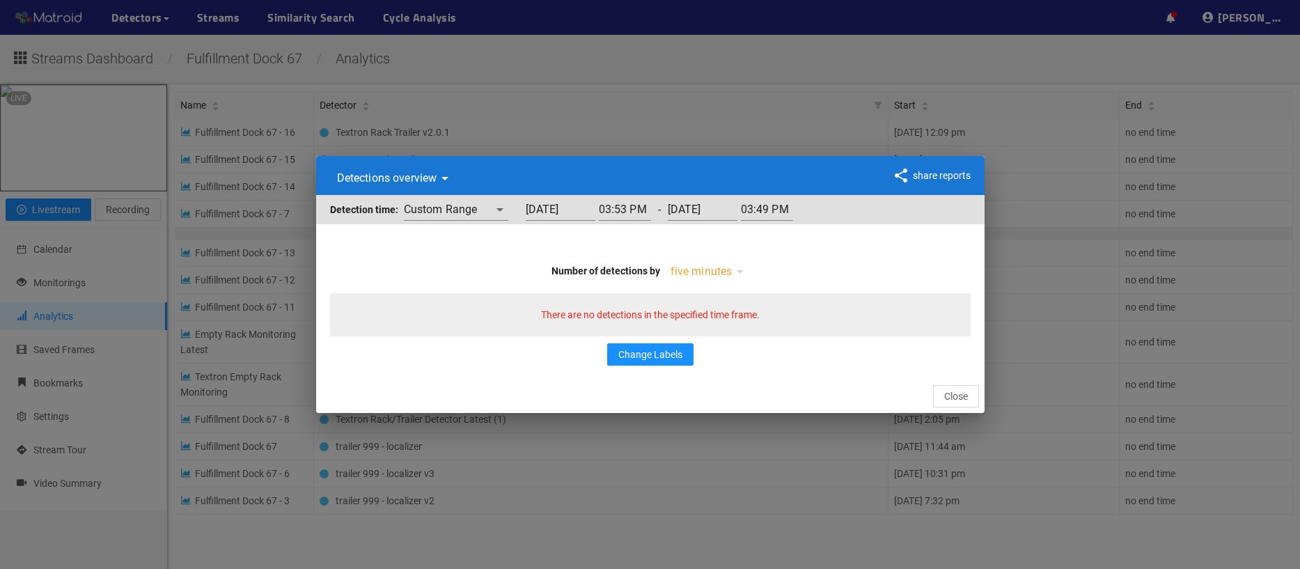
click at [950, 48] on div "Detections overview detectionsByTime share reports Detection time: Custom Range…" at bounding box center [650, 284] width 1300 height 569
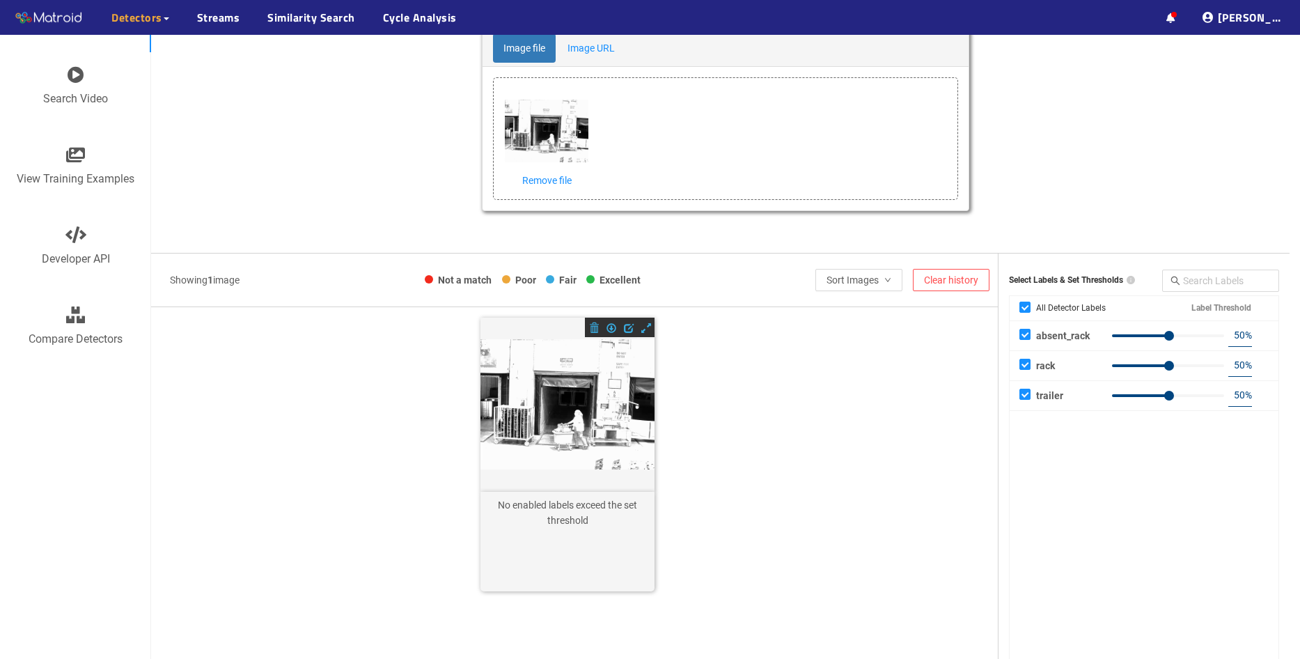
scroll to position [139, 0]
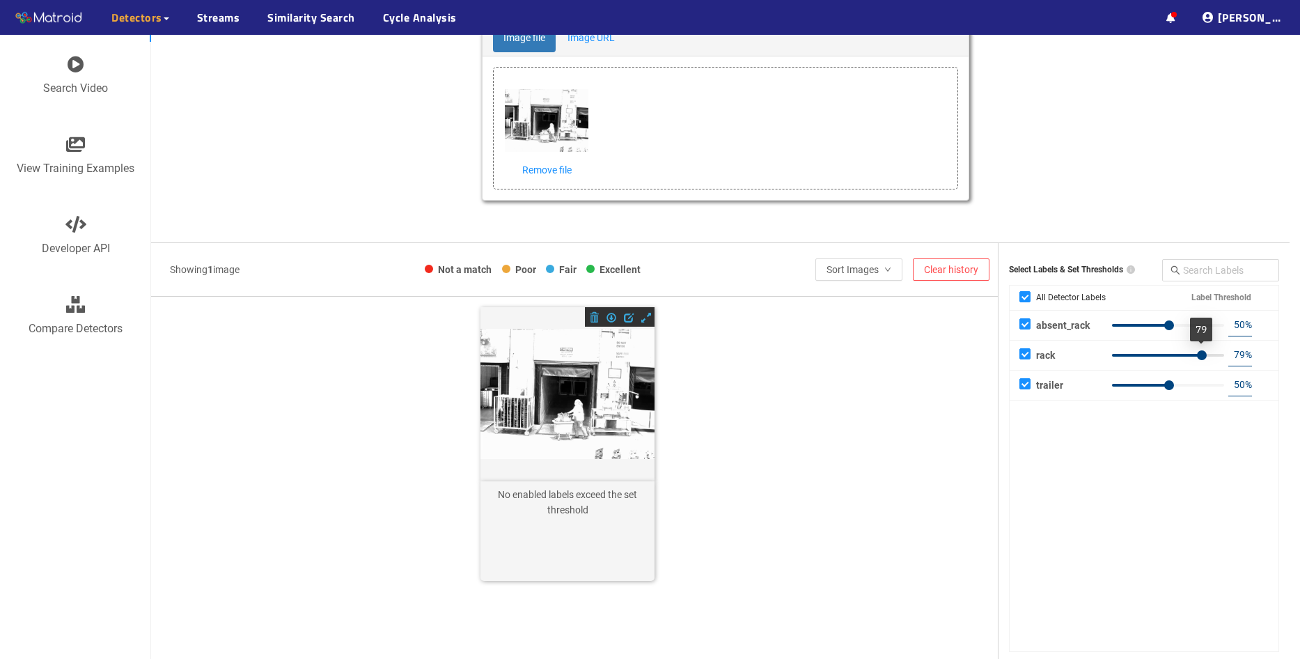
drag, startPoint x: 1163, startPoint y: 352, endPoint x: 1202, endPoint y: 354, distance: 39.0
click at [1202, 354] on div at bounding box center [1168, 355] width 112 height 8
type input "91"
drag, startPoint x: 1202, startPoint y: 354, endPoint x: 1215, endPoint y: 359, distance: 14.5
click at [1214, 359] on div at bounding box center [1209, 355] width 10 height 10
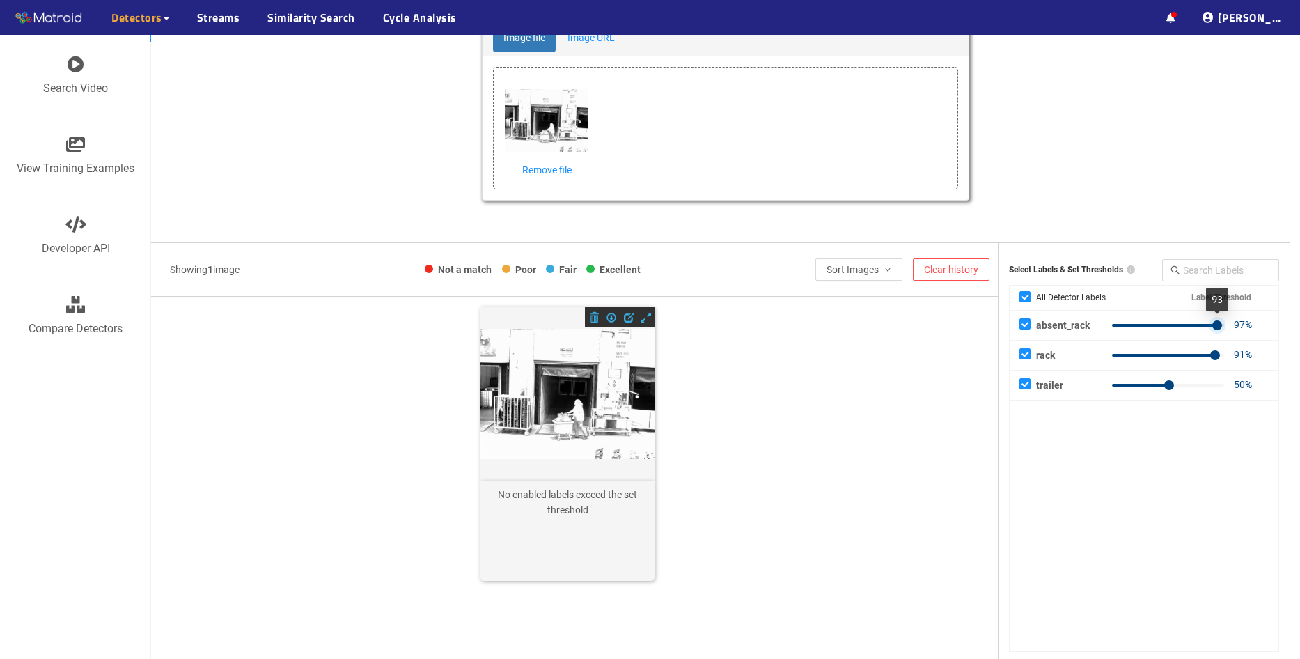
type input "99"
drag, startPoint x: 1170, startPoint y: 324, endPoint x: 1227, endPoint y: 325, distance: 57.1
click at [1222, 325] on div at bounding box center [1217, 325] width 10 height 10
type input "32"
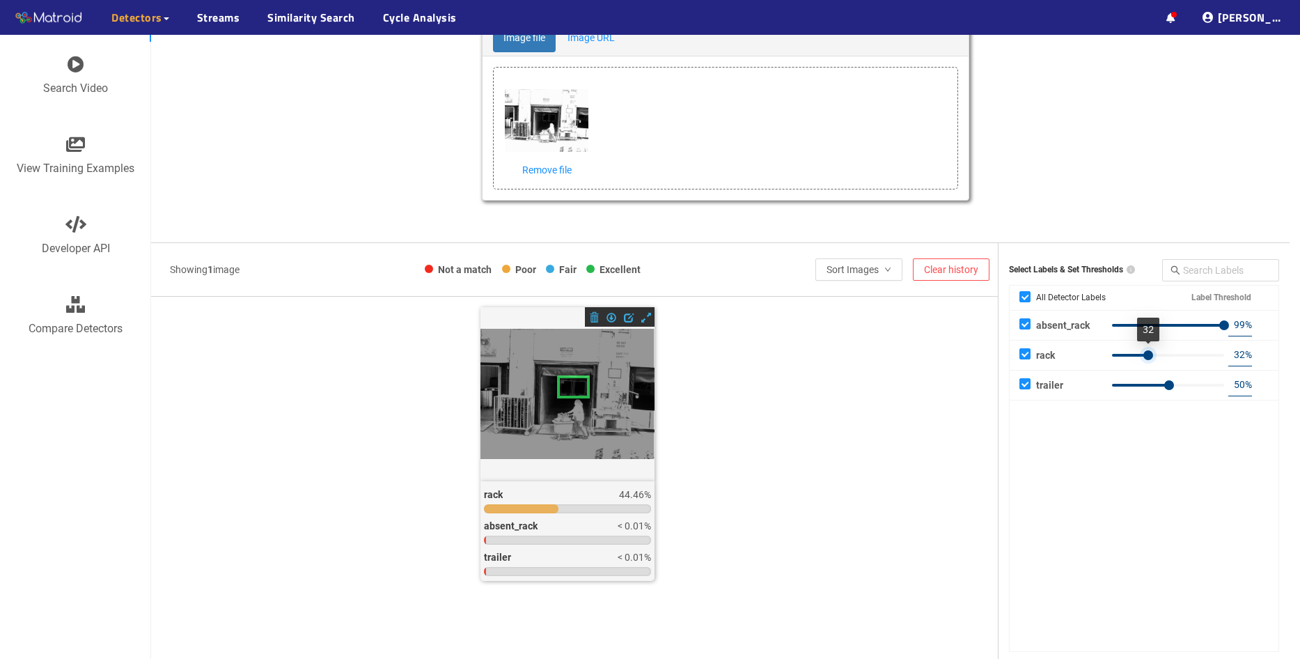
drag, startPoint x: 1211, startPoint y: 354, endPoint x: 1144, endPoint y: 361, distance: 66.4
click at [1144, 361] on div "32 %" at bounding box center [1188, 355] width 161 height 22
drag, startPoint x: 1168, startPoint y: 386, endPoint x: 1229, endPoint y: 391, distance: 60.8
click at [1229, 391] on div "99 %" at bounding box center [1188, 385] width 161 height 22
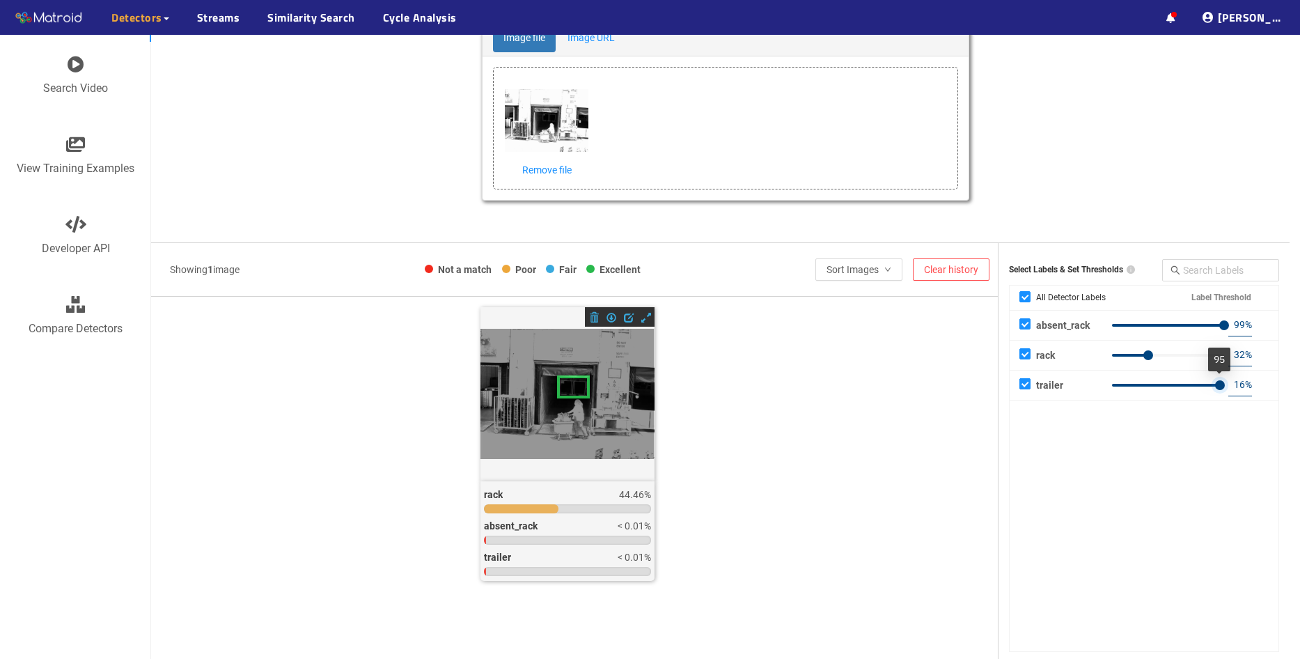
type input "2"
checkbox input "false"
type input "0"
checkbox input "true"
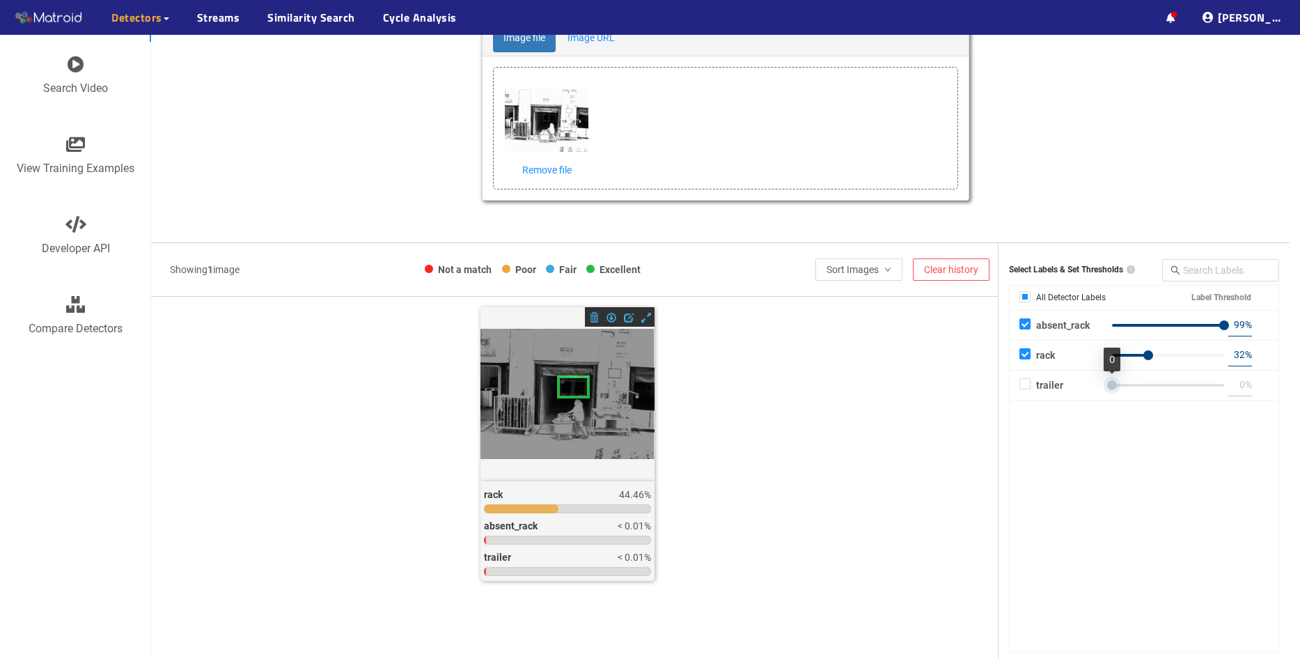
checkbox input "true"
type input "77"
drag, startPoint x: 1222, startPoint y: 382, endPoint x: 1198, endPoint y: 387, distance: 24.8
click at [1198, 387] on div at bounding box center [1199, 385] width 10 height 10
click at [822, 421] on div "rack 44.46% absent_rack < 0.01% trailer < 0.01%" at bounding box center [574, 463] width 815 height 313
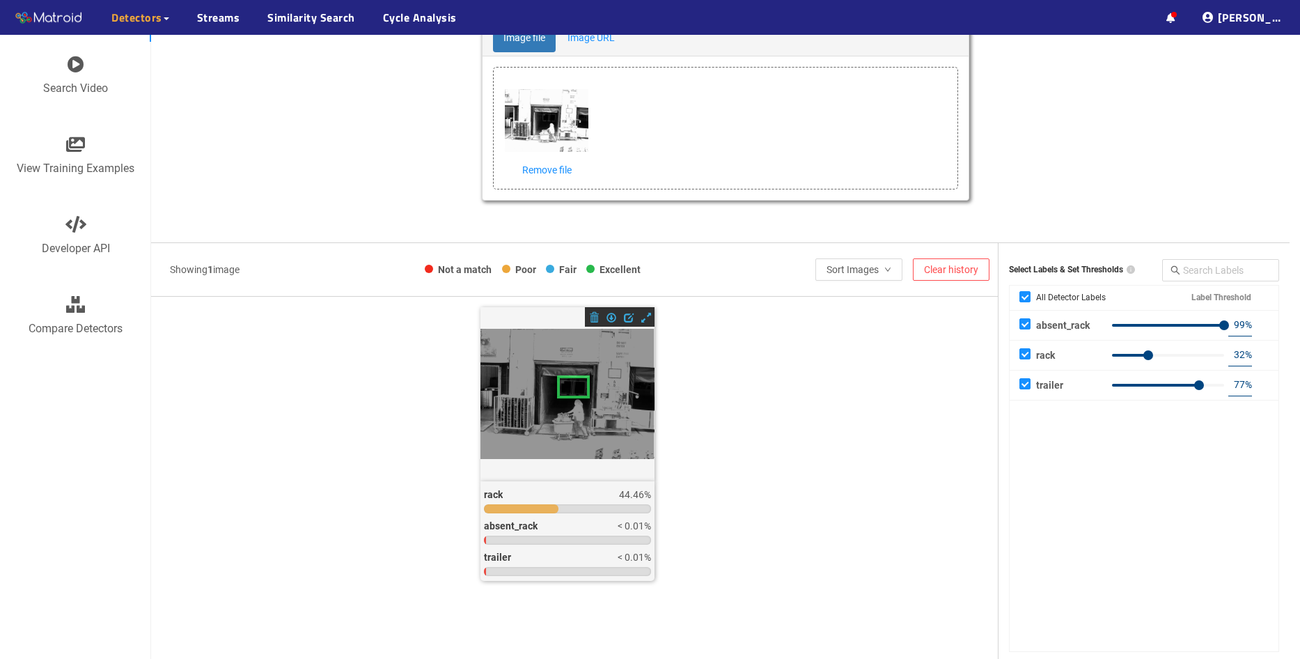
click at [1142, 194] on div "Image file Image URL Click/drag photos here to classify Accepted file formats: …" at bounding box center [725, 124] width 1121 height 210
click at [902, 480] on div "rack 44.46% absent_rack < 0.01% trailer < 0.01%" at bounding box center [574, 463] width 815 height 313
drag, startPoint x: 1227, startPoint y: 327, endPoint x: 1185, endPoint y: 388, distance: 74.5
click at [1178, 334] on div "53 %" at bounding box center [1188, 325] width 161 height 22
type input "55"
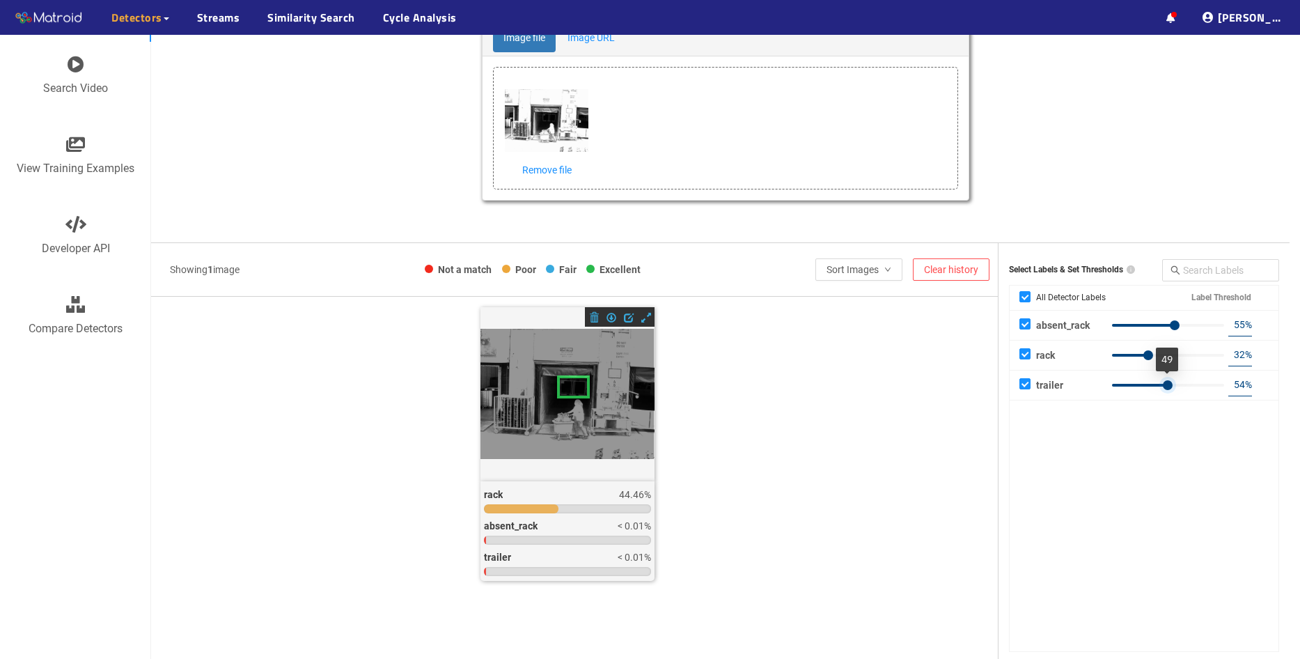
type input "55"
drag, startPoint x: 1202, startPoint y: 386, endPoint x: 1177, endPoint y: 391, distance: 24.8
click at [1177, 391] on div "55 %" at bounding box center [1188, 385] width 161 height 22
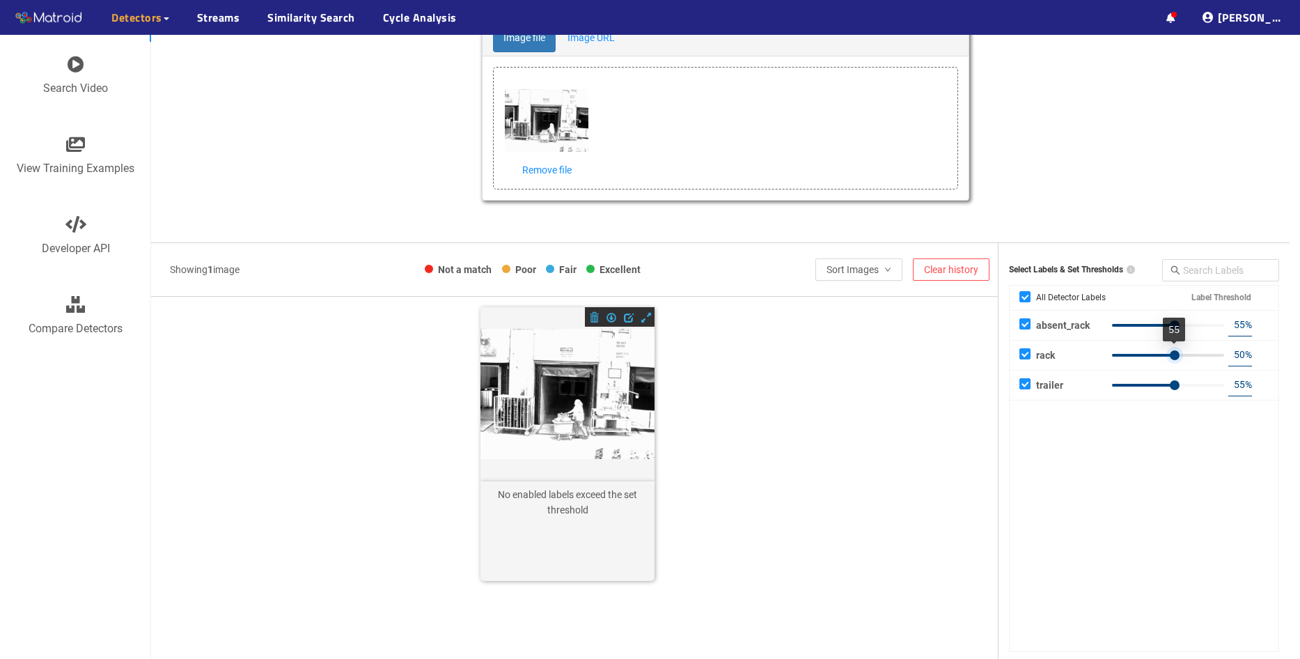
type input "49"
drag, startPoint x: 1147, startPoint y: 355, endPoint x: 1166, endPoint y: 359, distance: 19.8
click at [1166, 359] on div at bounding box center [1168, 355] width 10 height 10
